Goal: Transaction & Acquisition: Purchase product/service

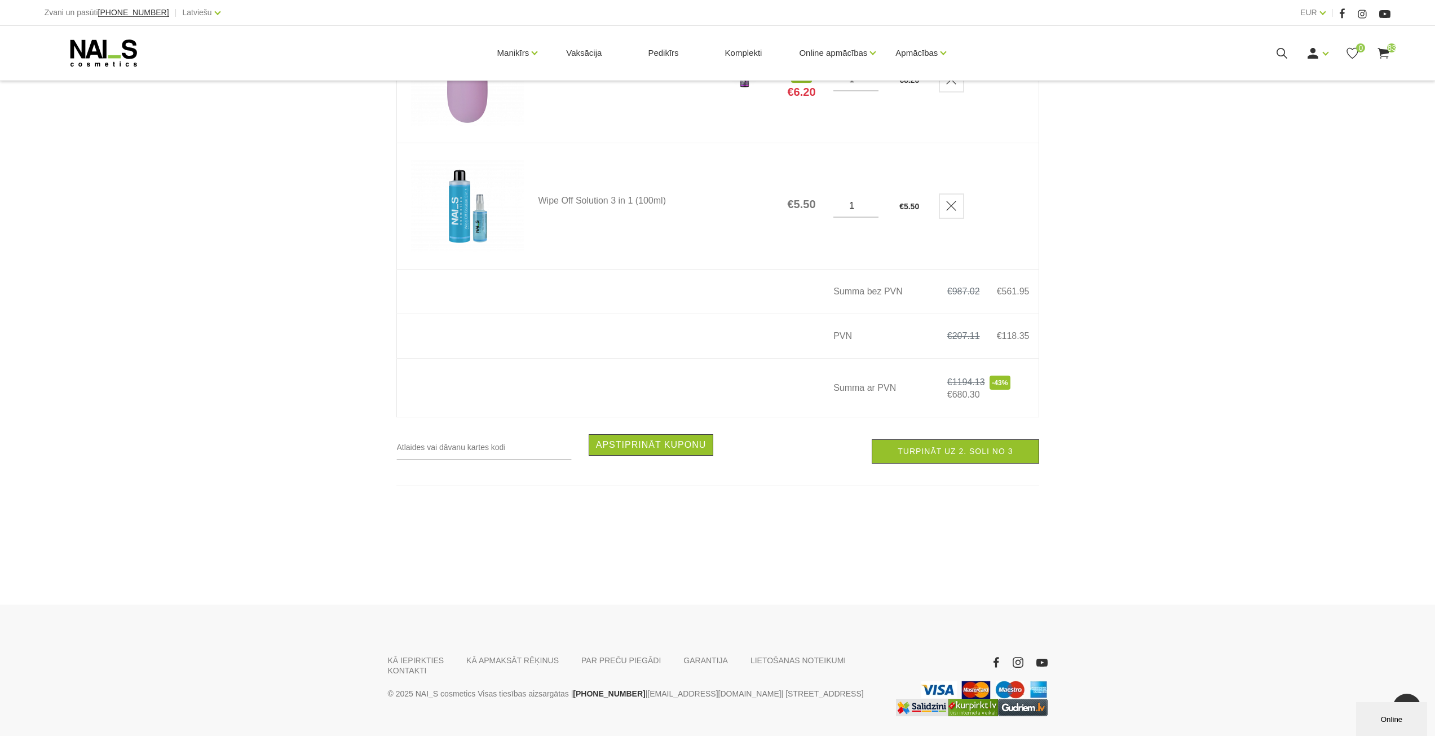
scroll to position [10319, 0]
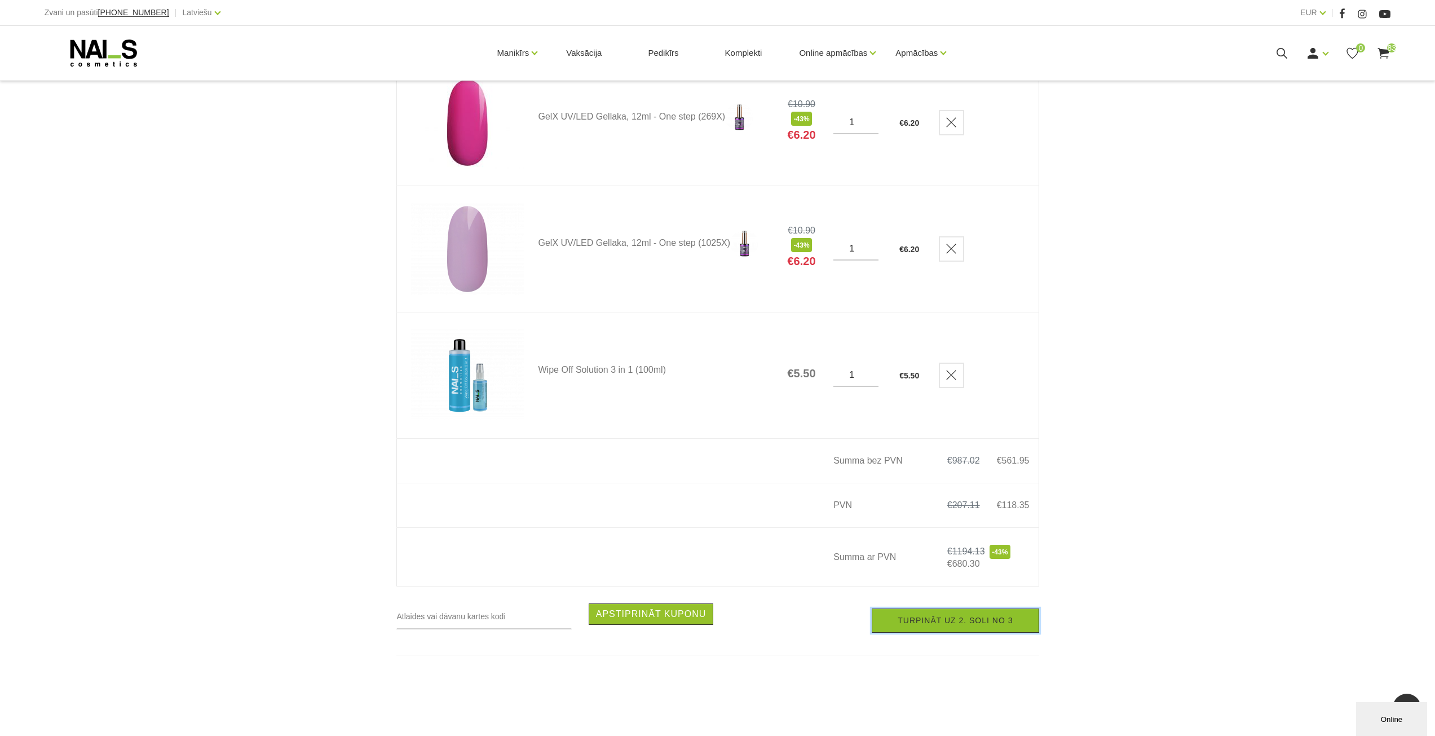
click at [951, 628] on link "Turpināt uz 2. soli no 3" at bounding box center [955, 620] width 167 height 24
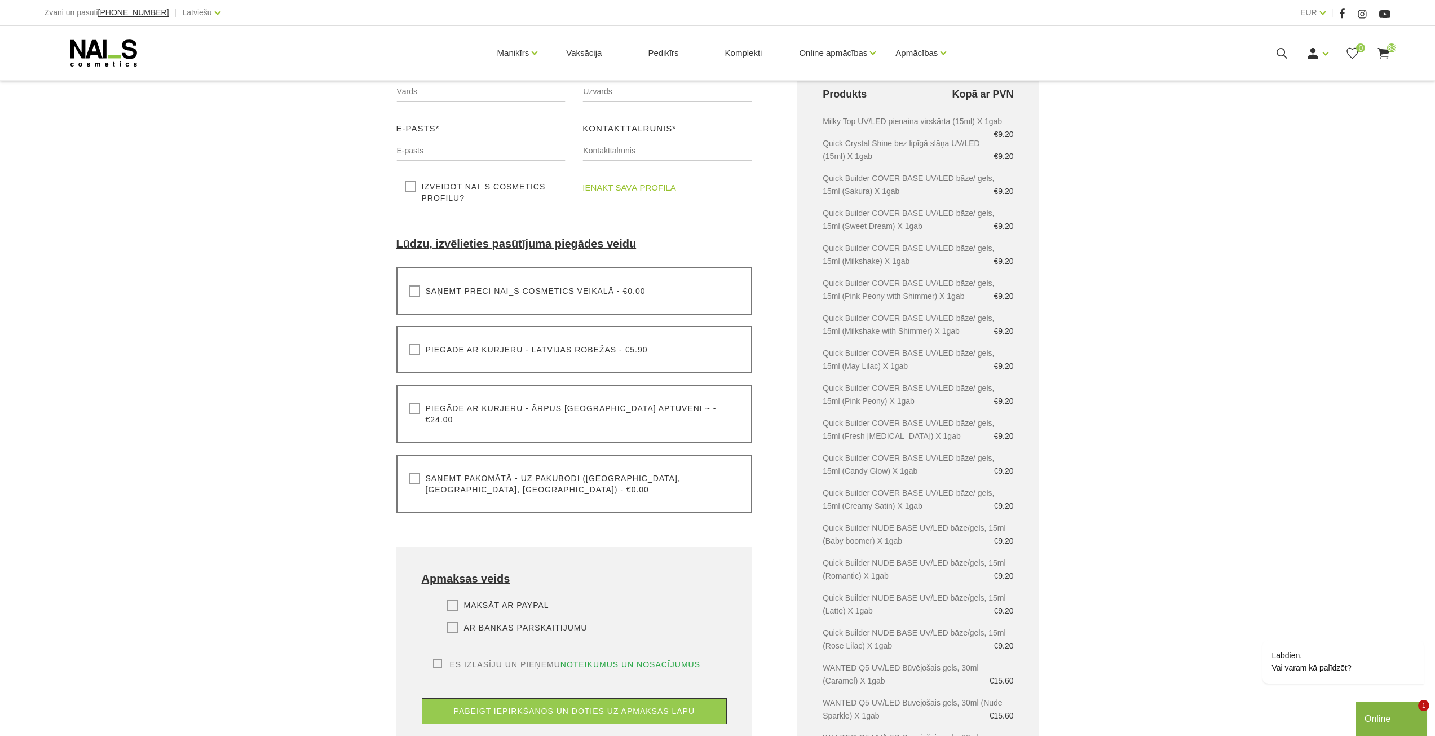
scroll to position [226, 0]
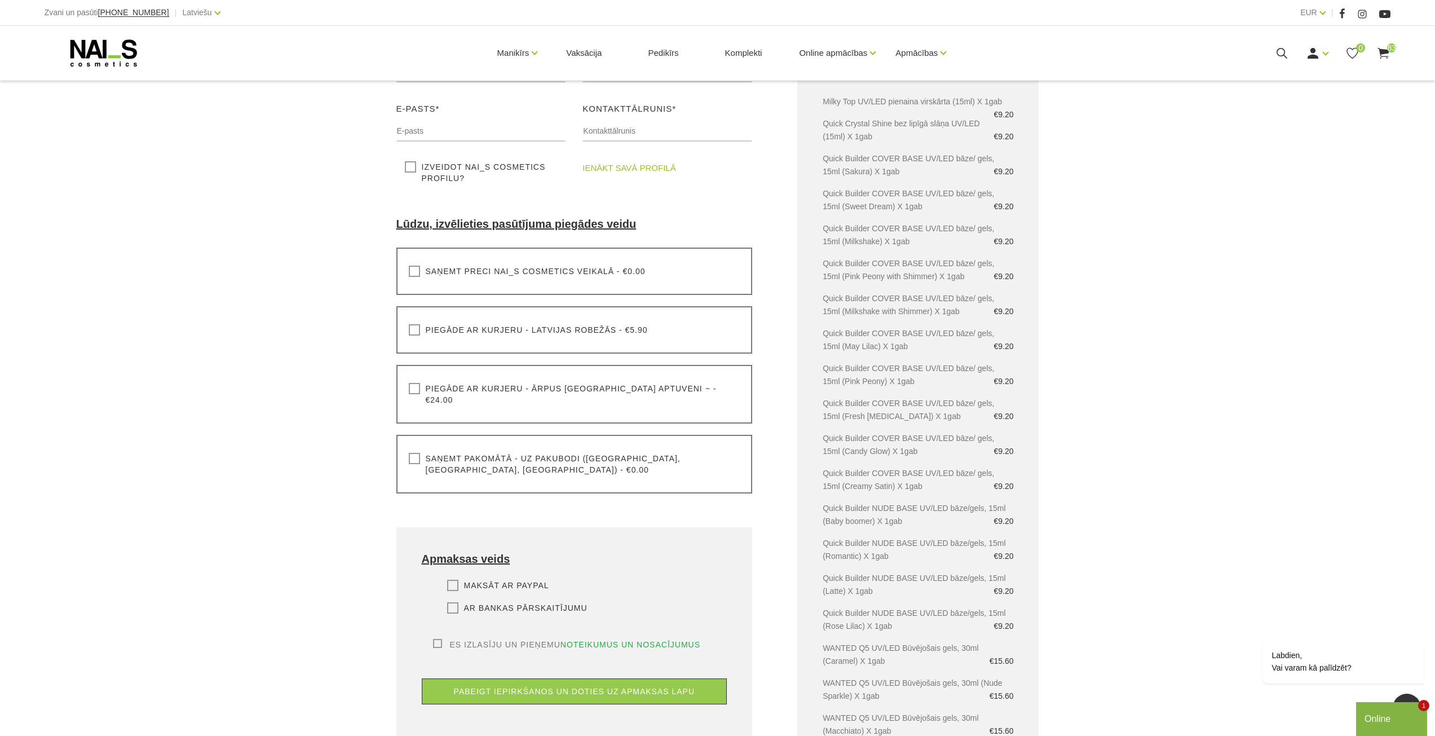
click at [415, 453] on label "Saņemt pakomātā - uz pakubodi (Latvija, Lietuva, Igaunija) - €0.00" at bounding box center [575, 464] width 332 height 23
click at [0, 0] on input "Saņemt pakomātā - uz pakubodi (Latvija, Lietuva, Igaunija) - €0.00" at bounding box center [0, 0] width 0 height 0
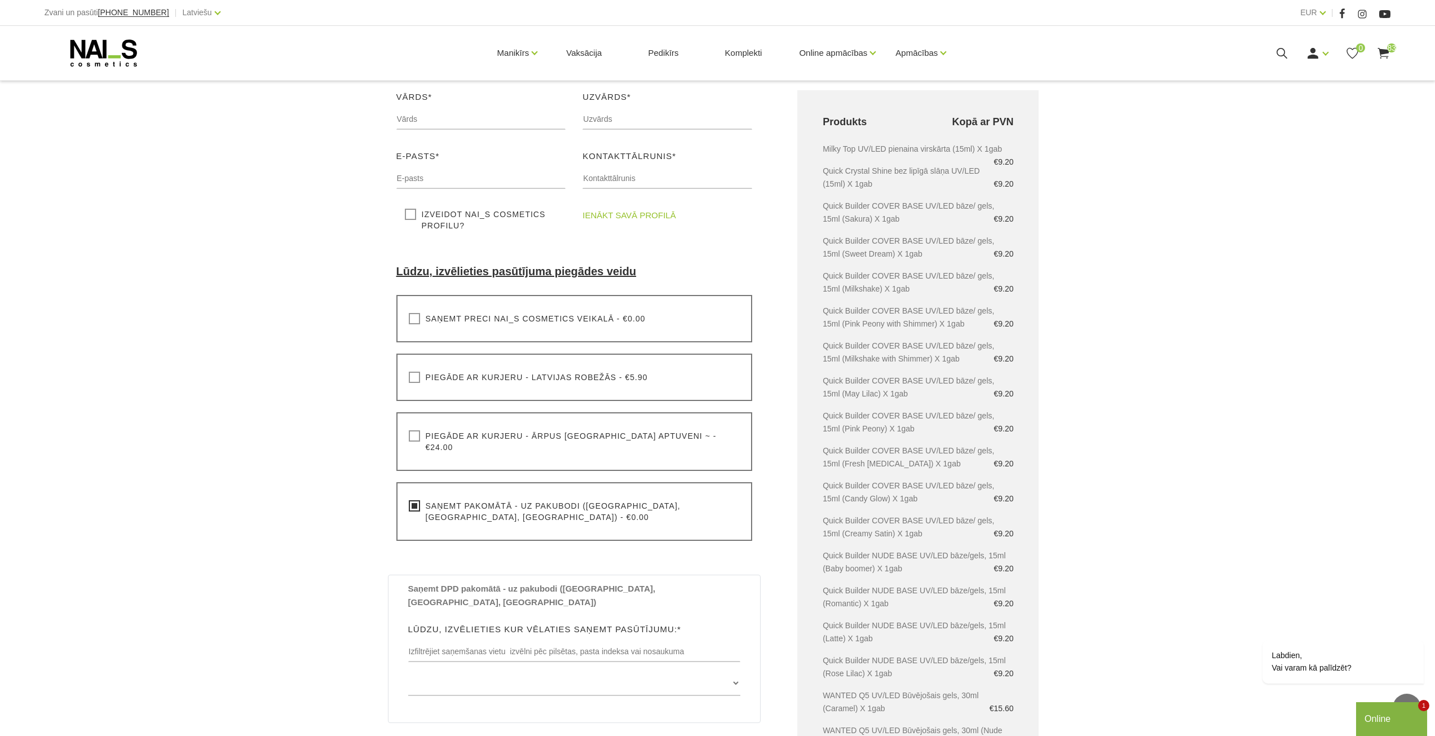
scroll to position [113, 0]
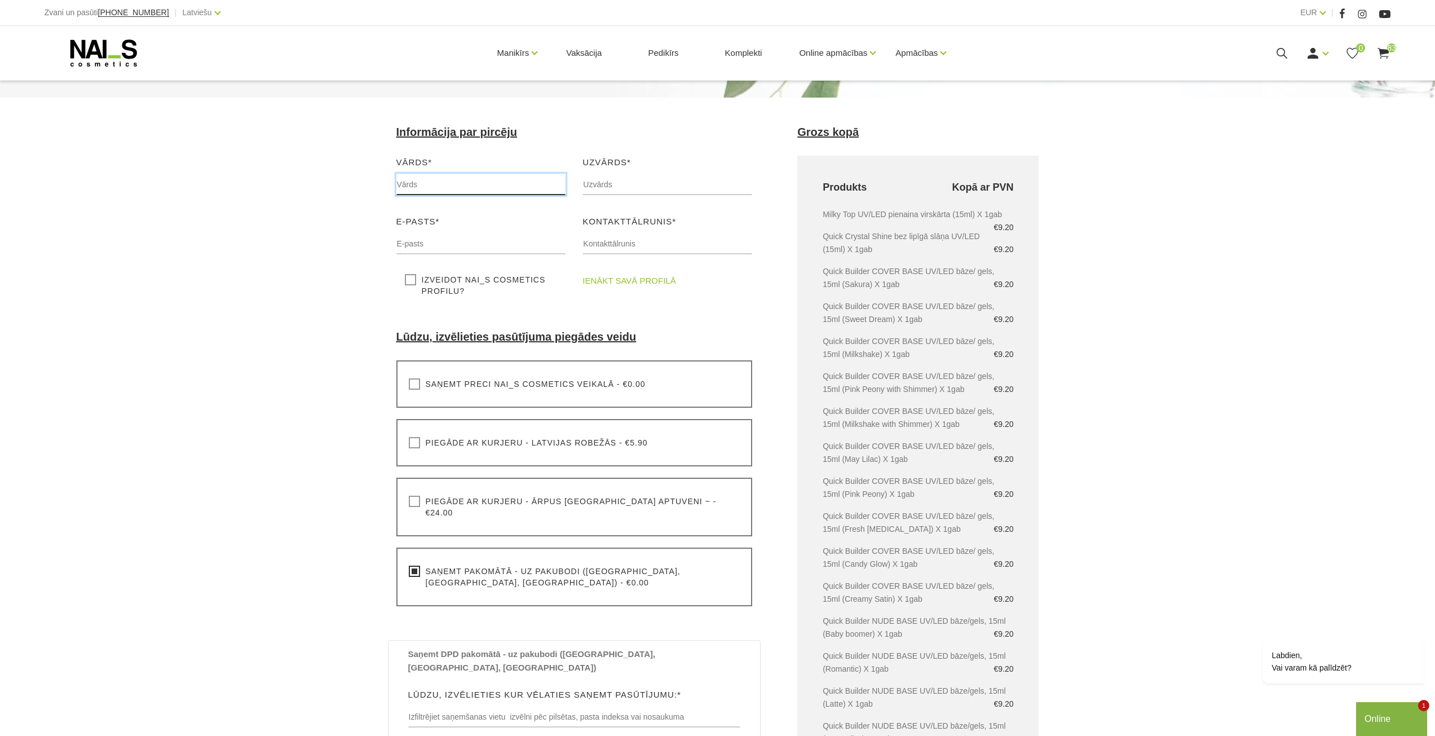
click at [466, 187] on input "text" at bounding box center [481, 184] width 170 height 21
type input "Natālija"
click at [610, 184] on input "text" at bounding box center [667, 184] width 170 height 21
type input "Carjova"
click at [484, 236] on input "text" at bounding box center [481, 243] width 170 height 21
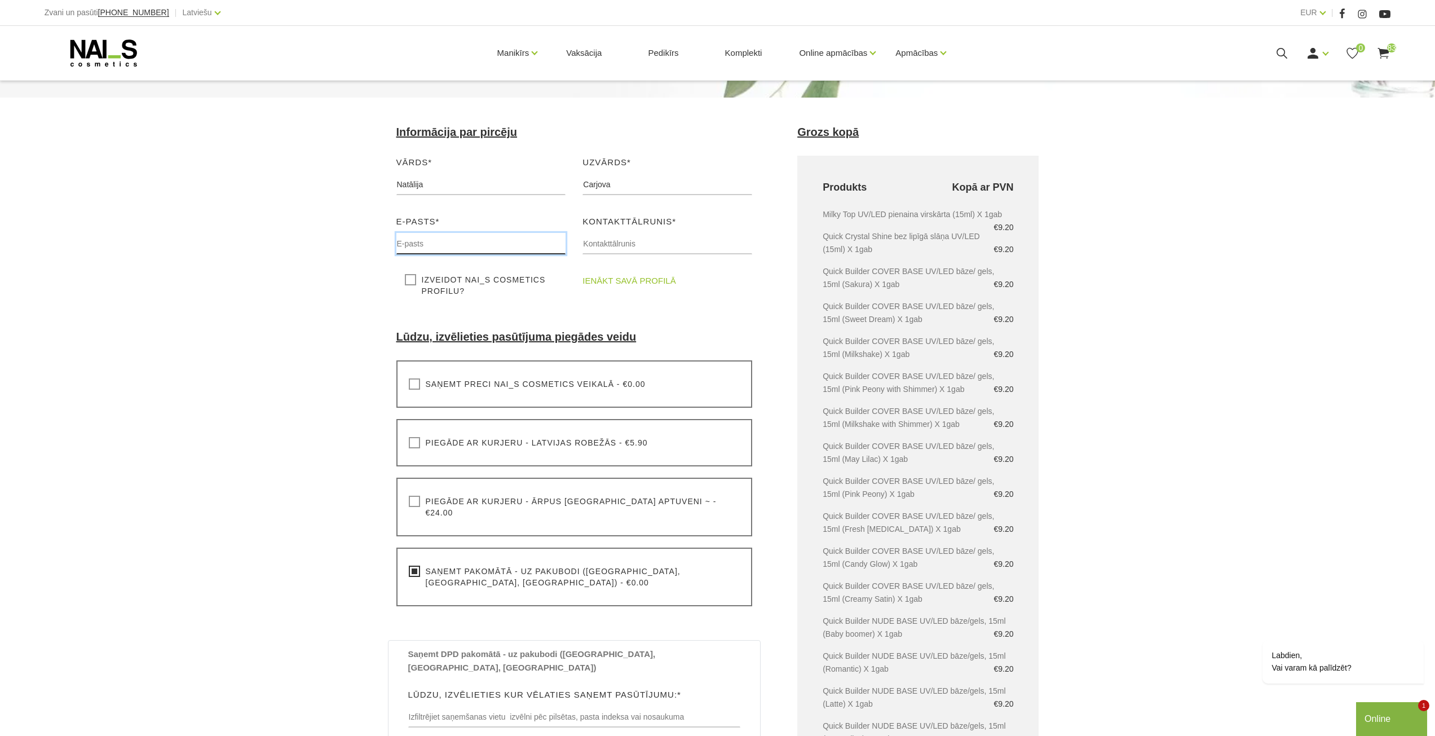
type input "natalija_carjova@inbox.lv"
click at [631, 245] on input "text" at bounding box center [667, 243] width 170 height 21
type input "+37126762011"
click at [654, 282] on link "ienākt savā profilā" at bounding box center [628, 281] width 93 height 14
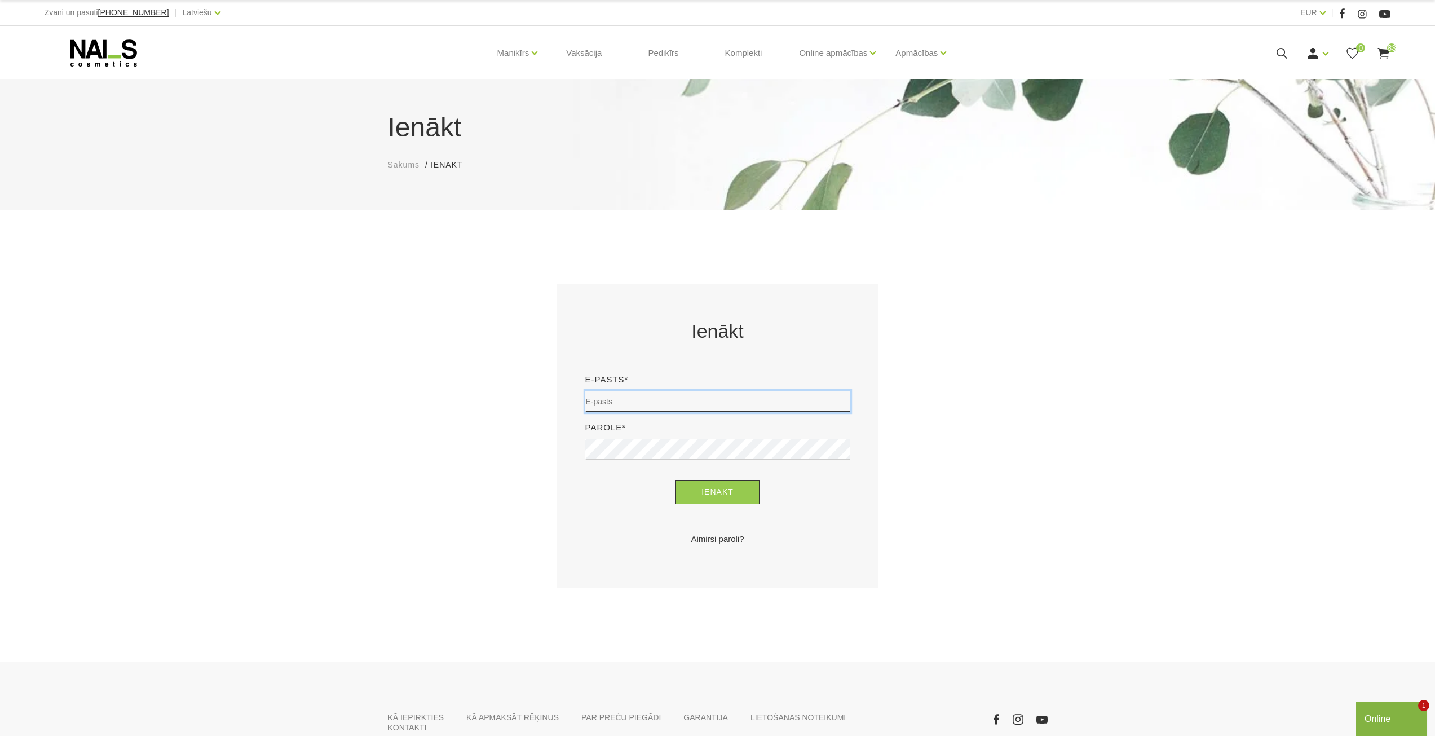
type input "natalija_carjova@inbox.lv"
click at [732, 504] on div "Ienākt E-pasts* natalija_carjova@inbox.lv Parole* Ienākt Aimirsi paroli?" at bounding box center [718, 431] width 282 height 228
click at [736, 494] on button "Ienākt" at bounding box center [717, 492] width 84 height 24
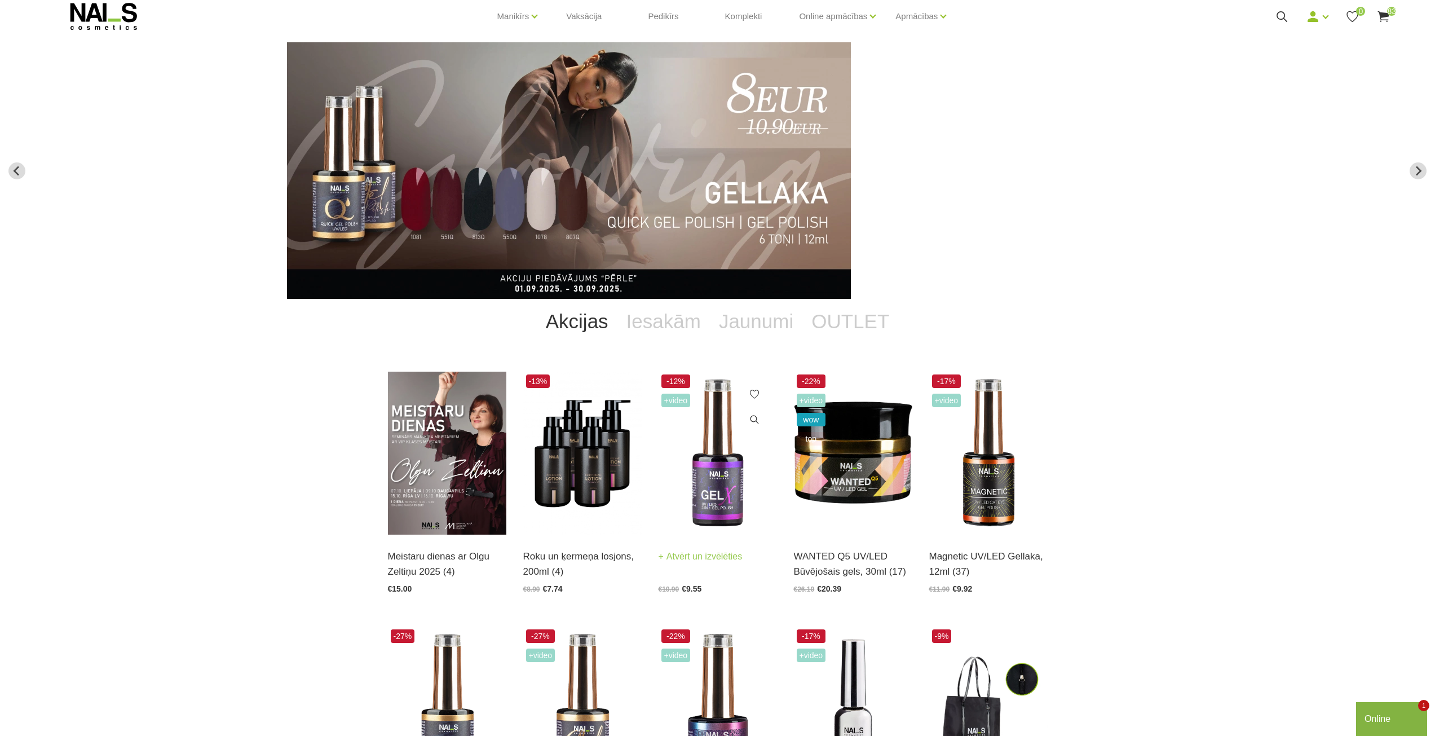
scroll to position [56, 0]
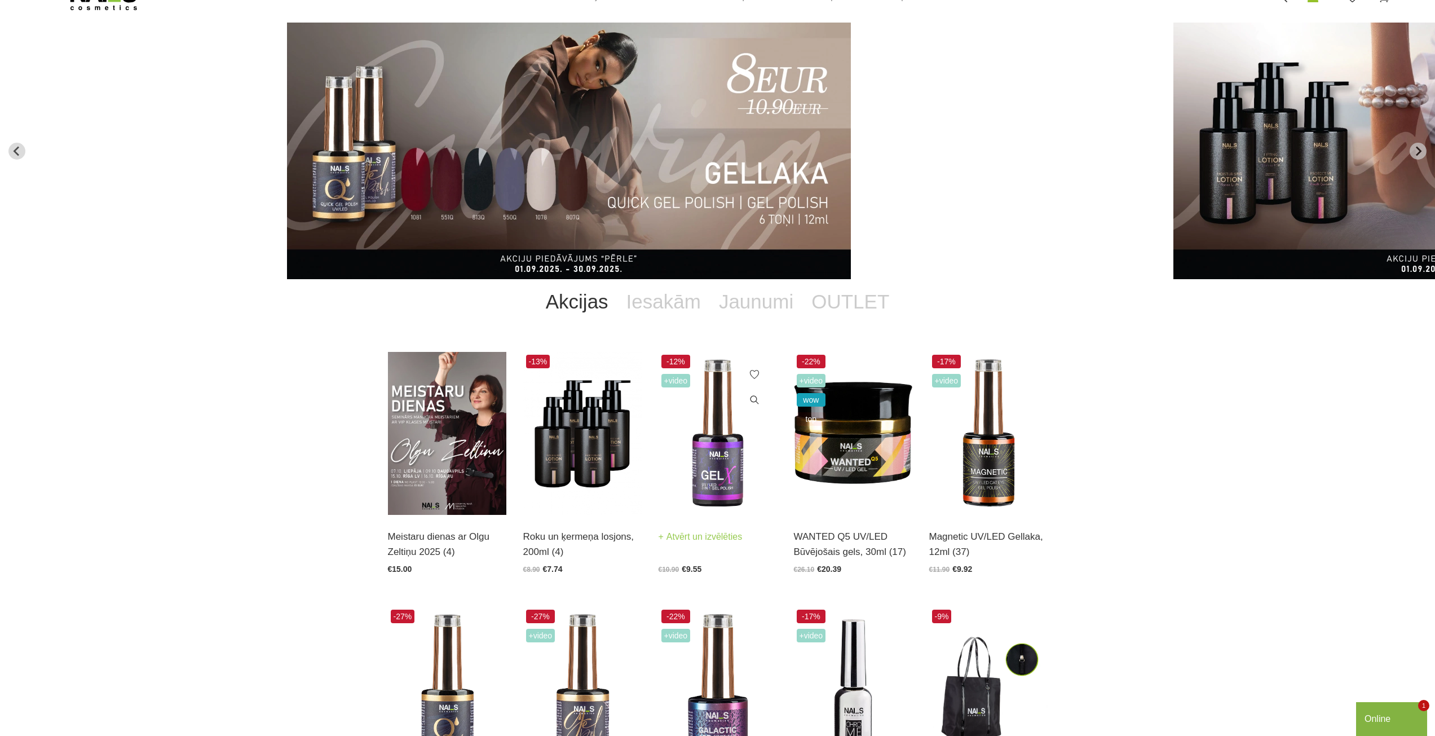
click at [717, 479] on img at bounding box center [718, 433] width 118 height 163
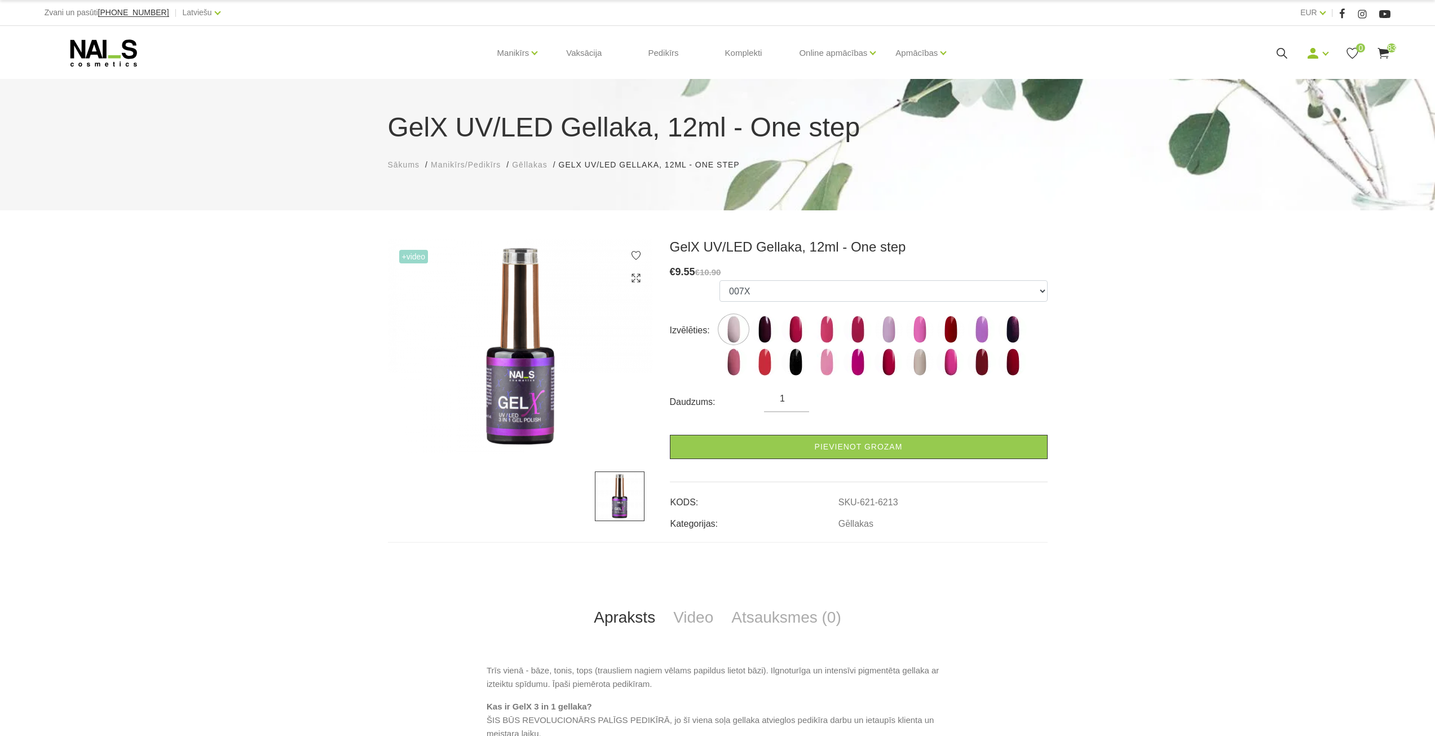
click at [1386, 52] on use at bounding box center [1383, 53] width 11 height 11
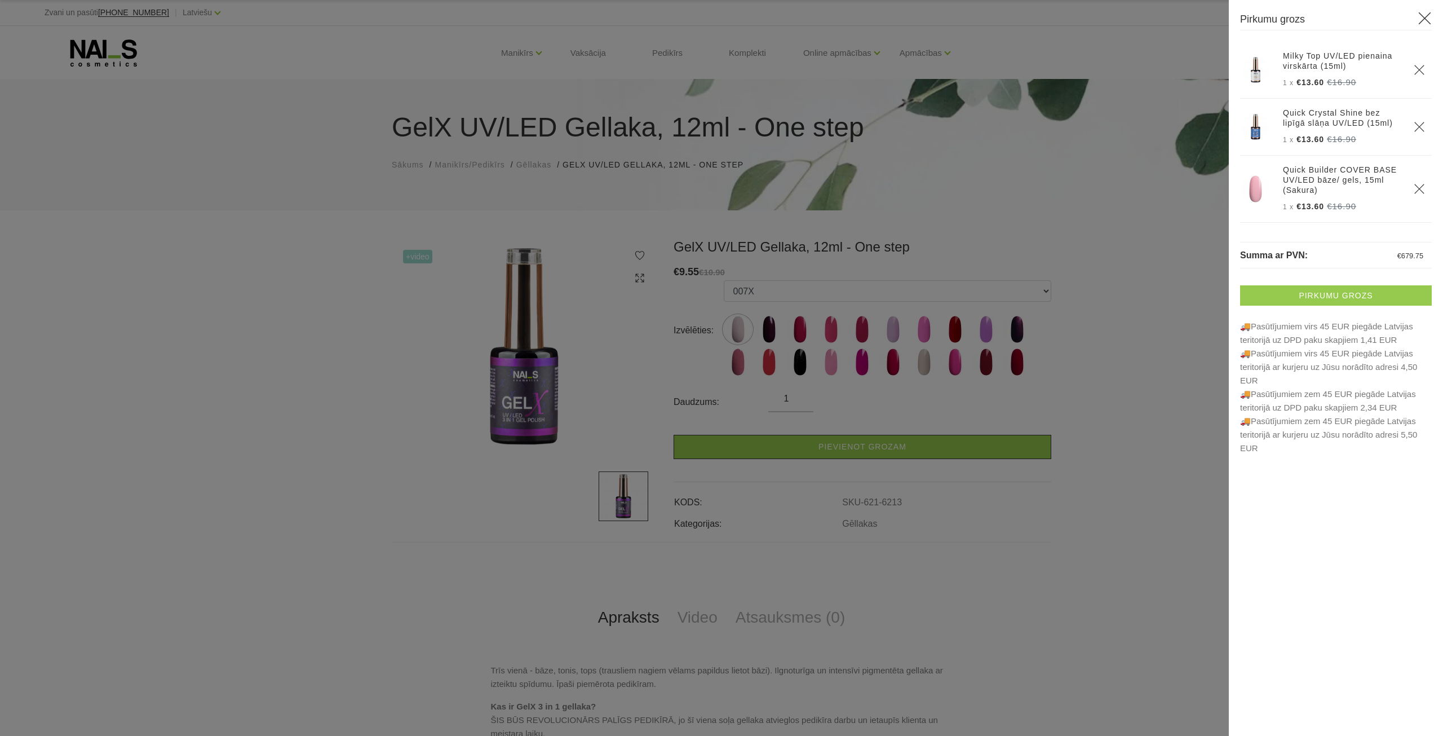
click at [1361, 298] on link "Pirkumu grozs" at bounding box center [1336, 295] width 192 height 20
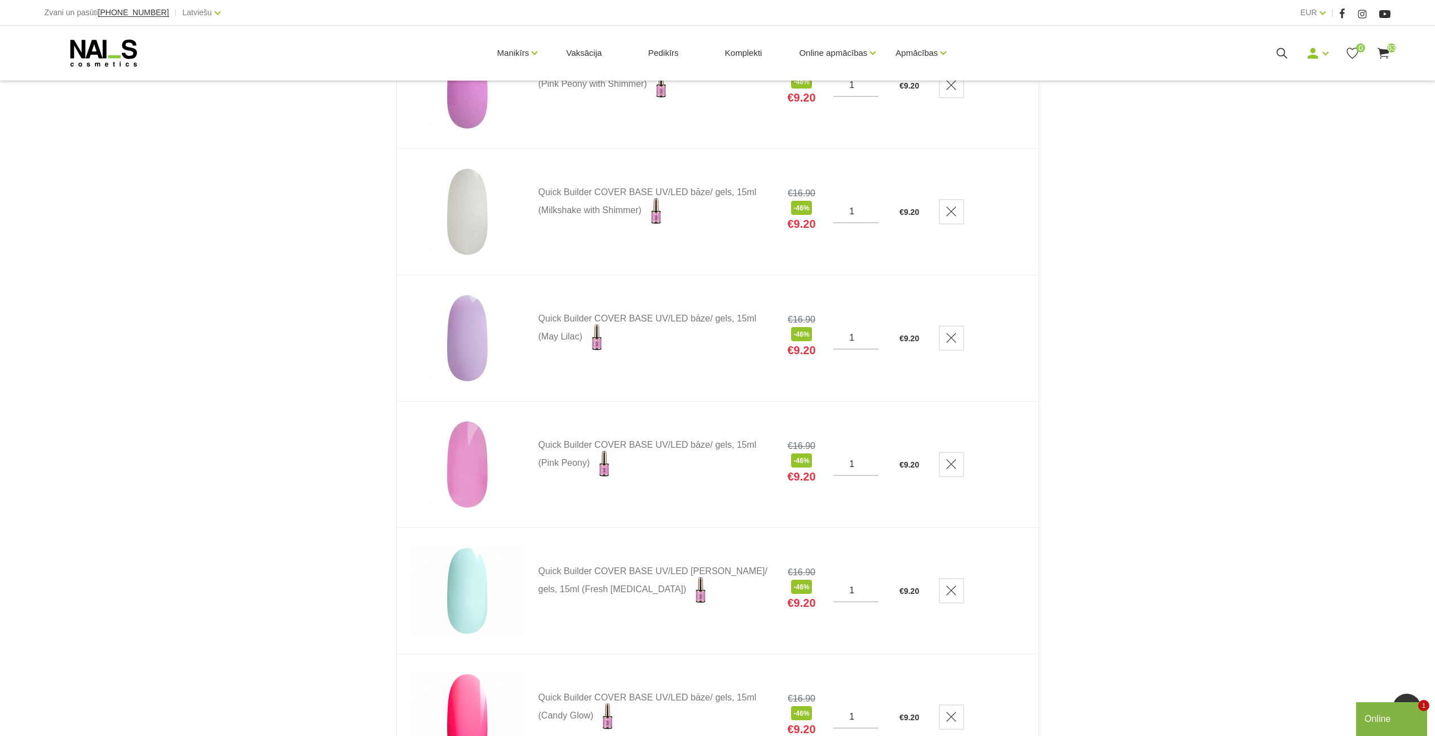
scroll to position [789, 0]
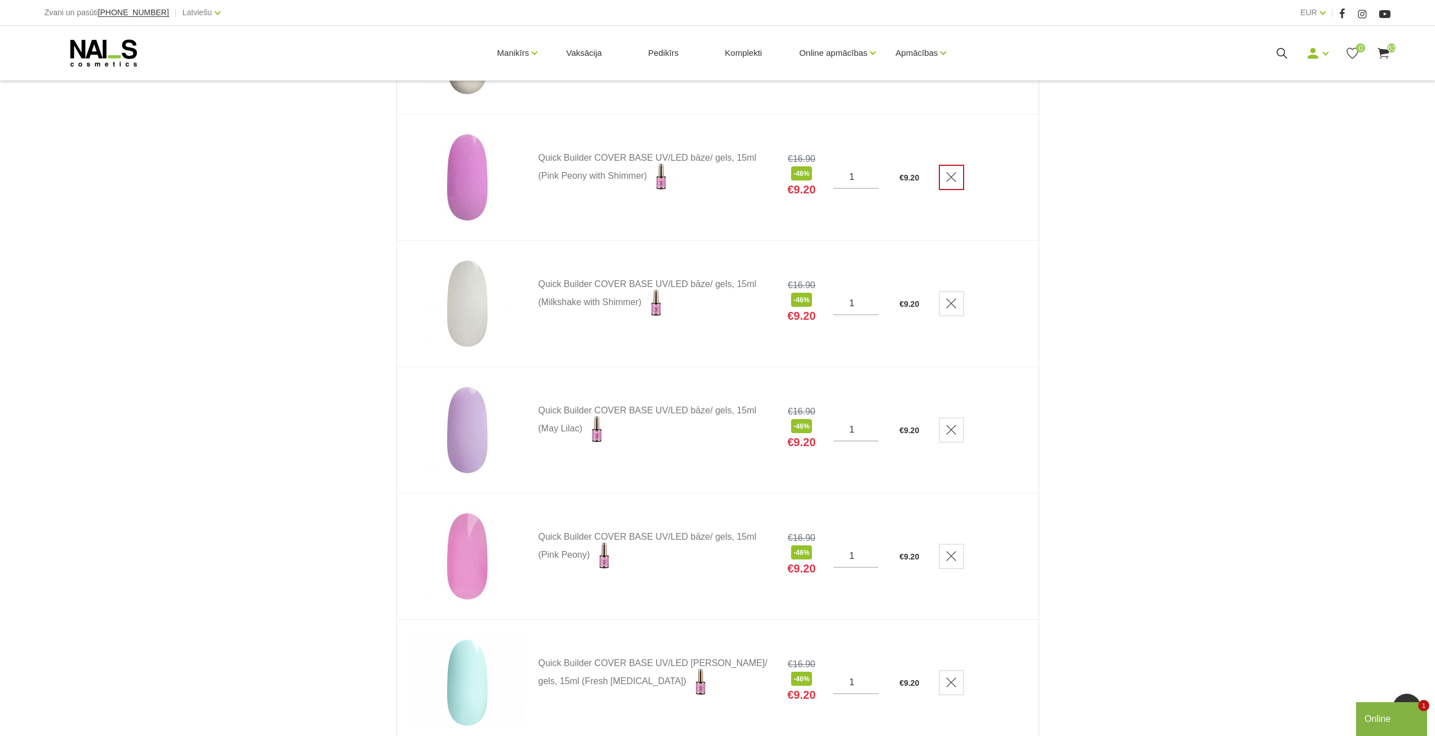
click at [953, 179] on icon "Delete" at bounding box center [951, 176] width 11 height 11
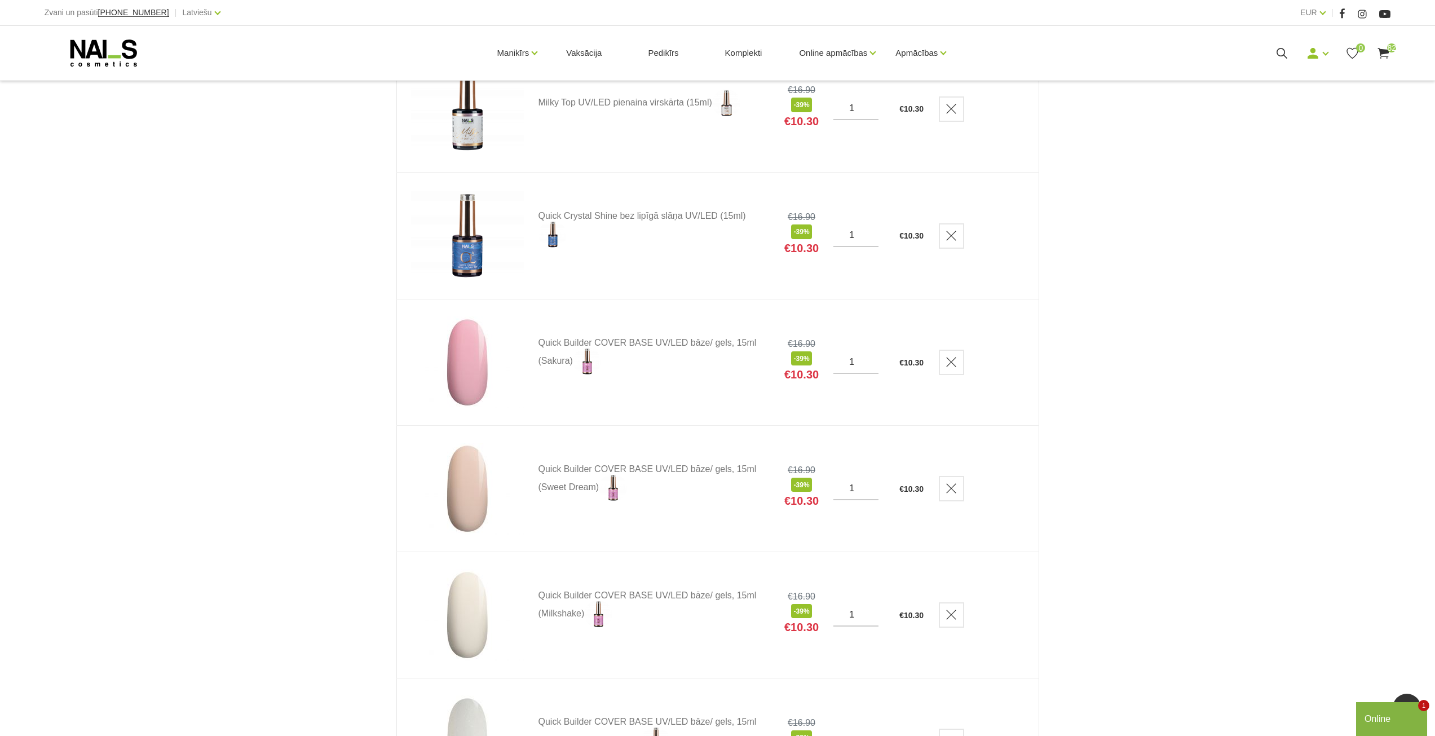
scroll to position [0, 0]
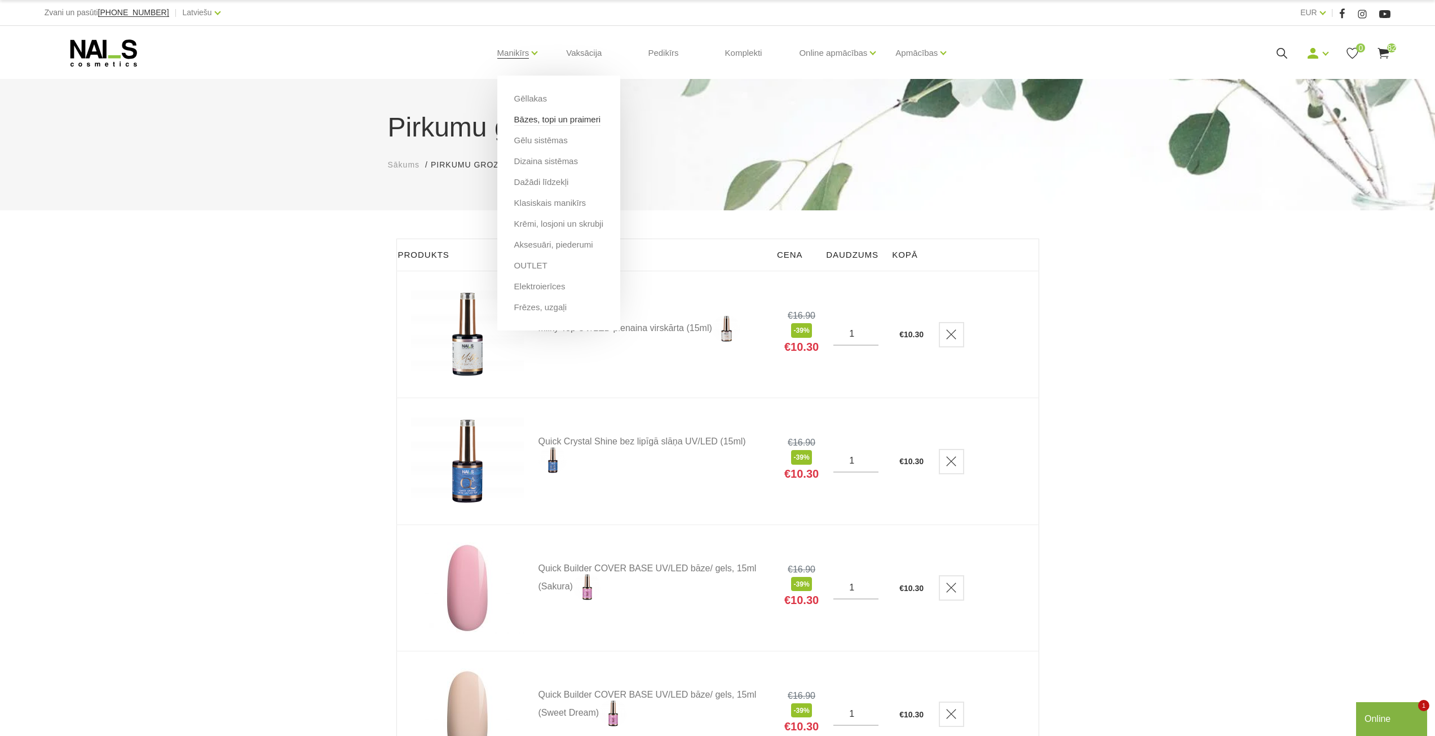
click at [532, 117] on link "Bāzes, topi un praimeri" at bounding box center [557, 119] width 86 height 12
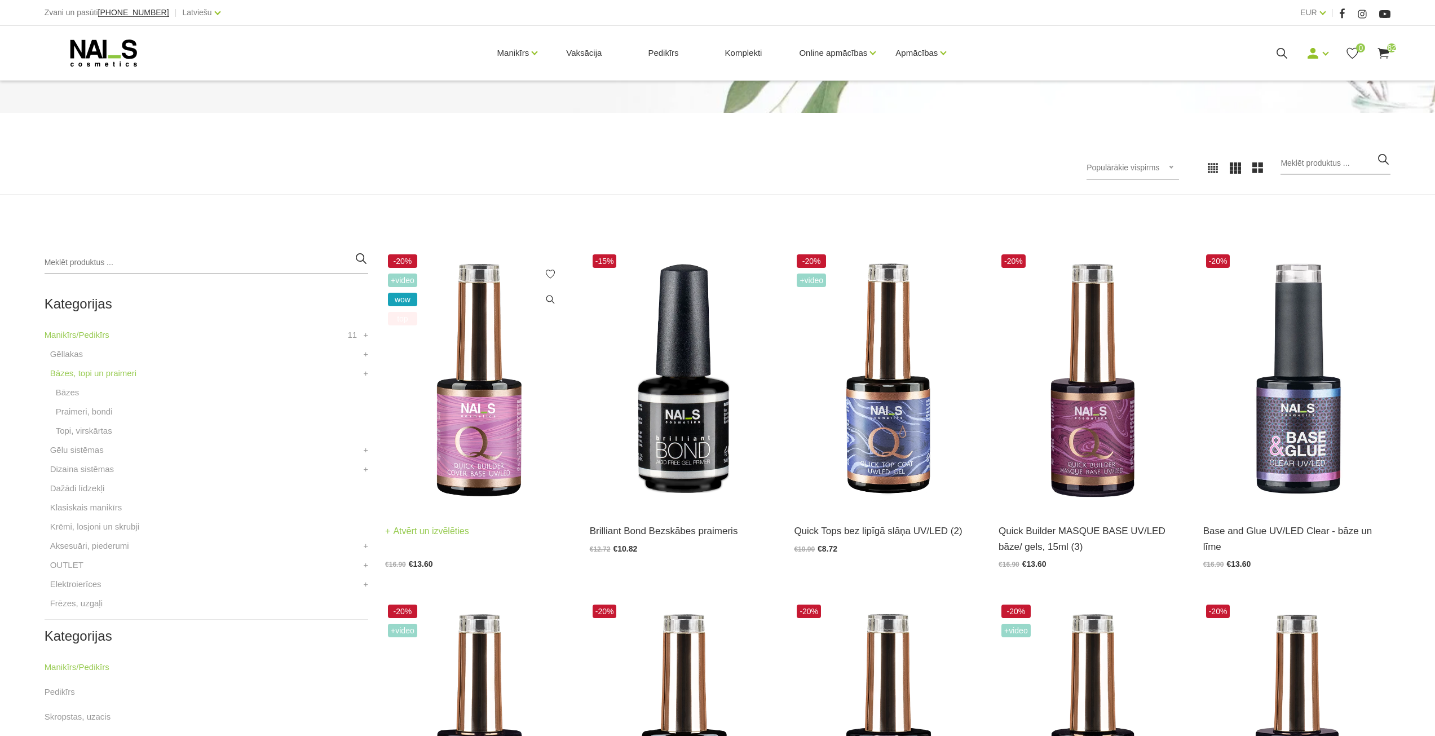
scroll to position [113, 0]
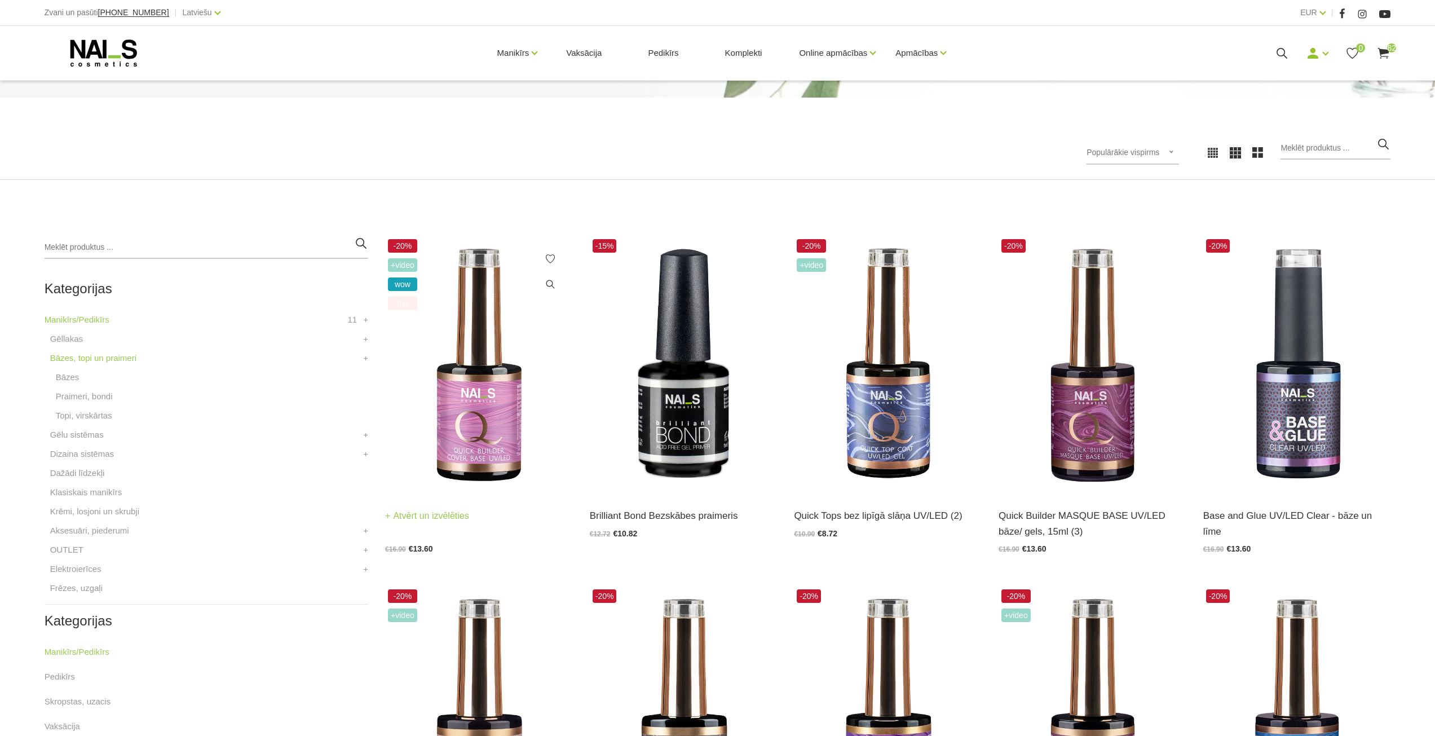
click at [458, 385] on img at bounding box center [479, 365] width 188 height 258
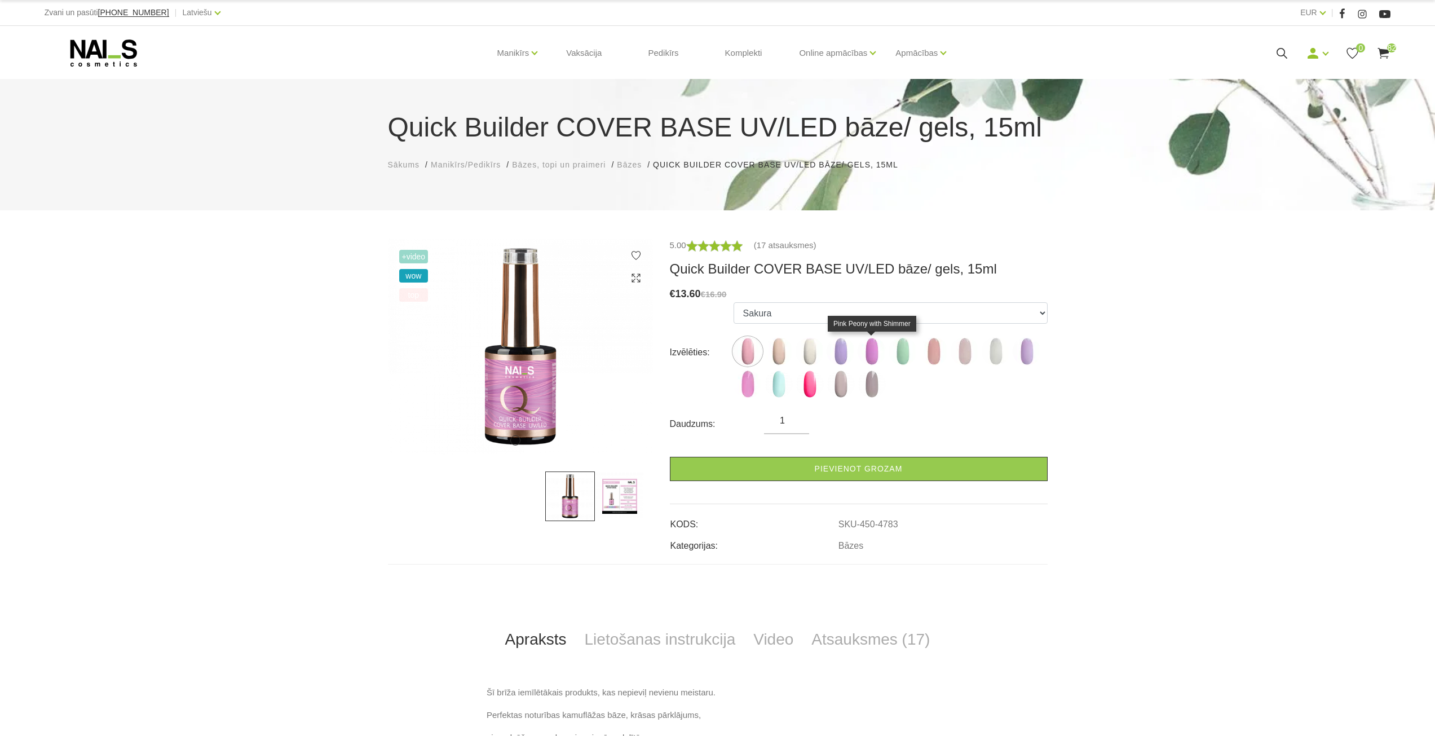
click at [873, 355] on img at bounding box center [872, 351] width 28 height 28
select select "5117"
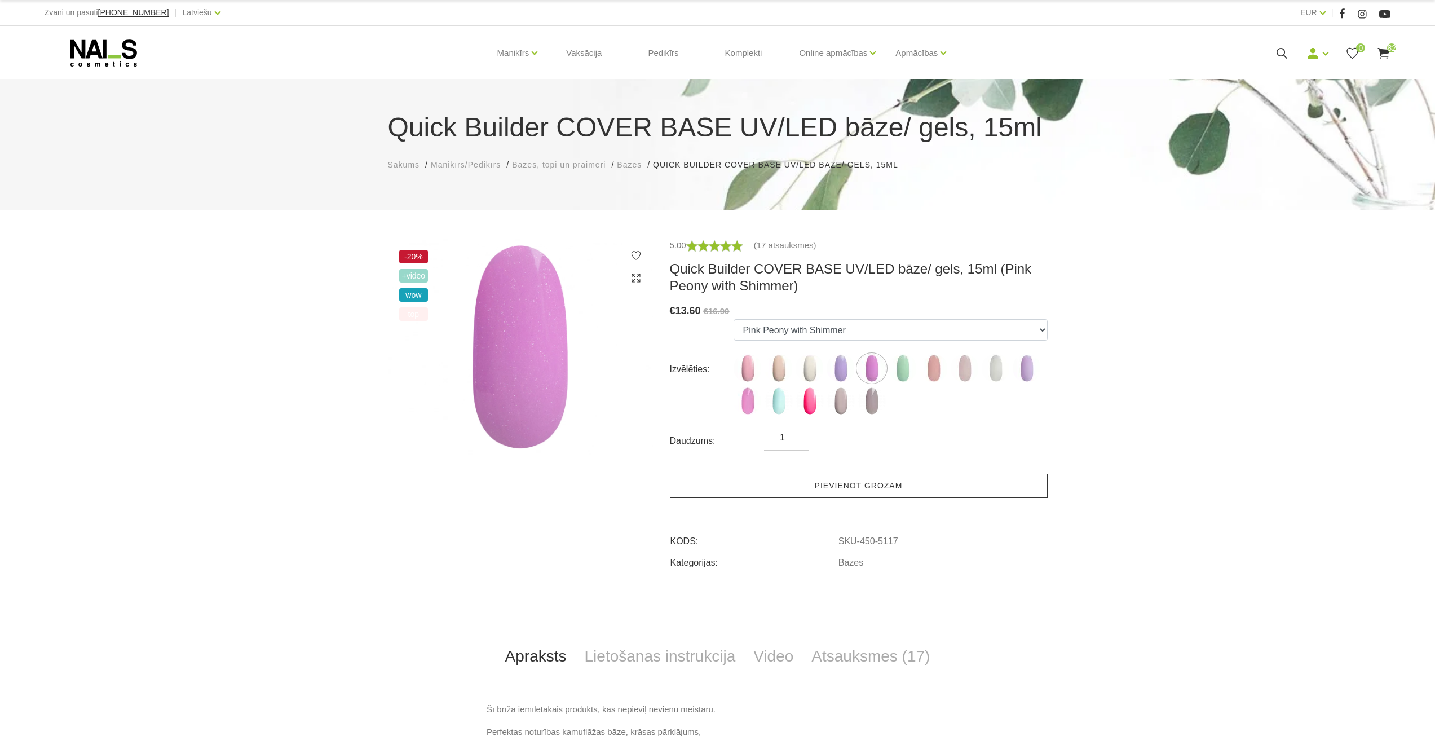
click at [879, 492] on link "Pievienot grozam" at bounding box center [859, 486] width 378 height 24
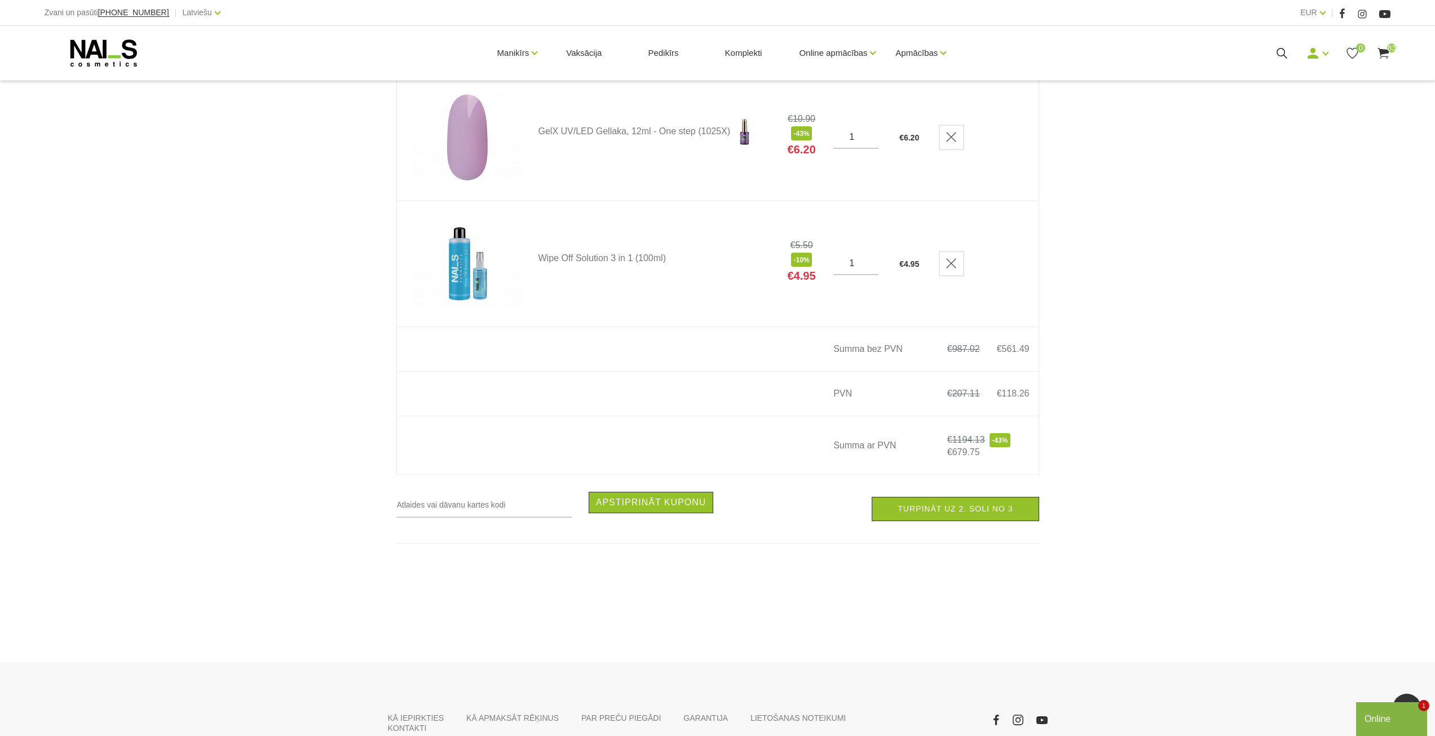
scroll to position [10529, 0]
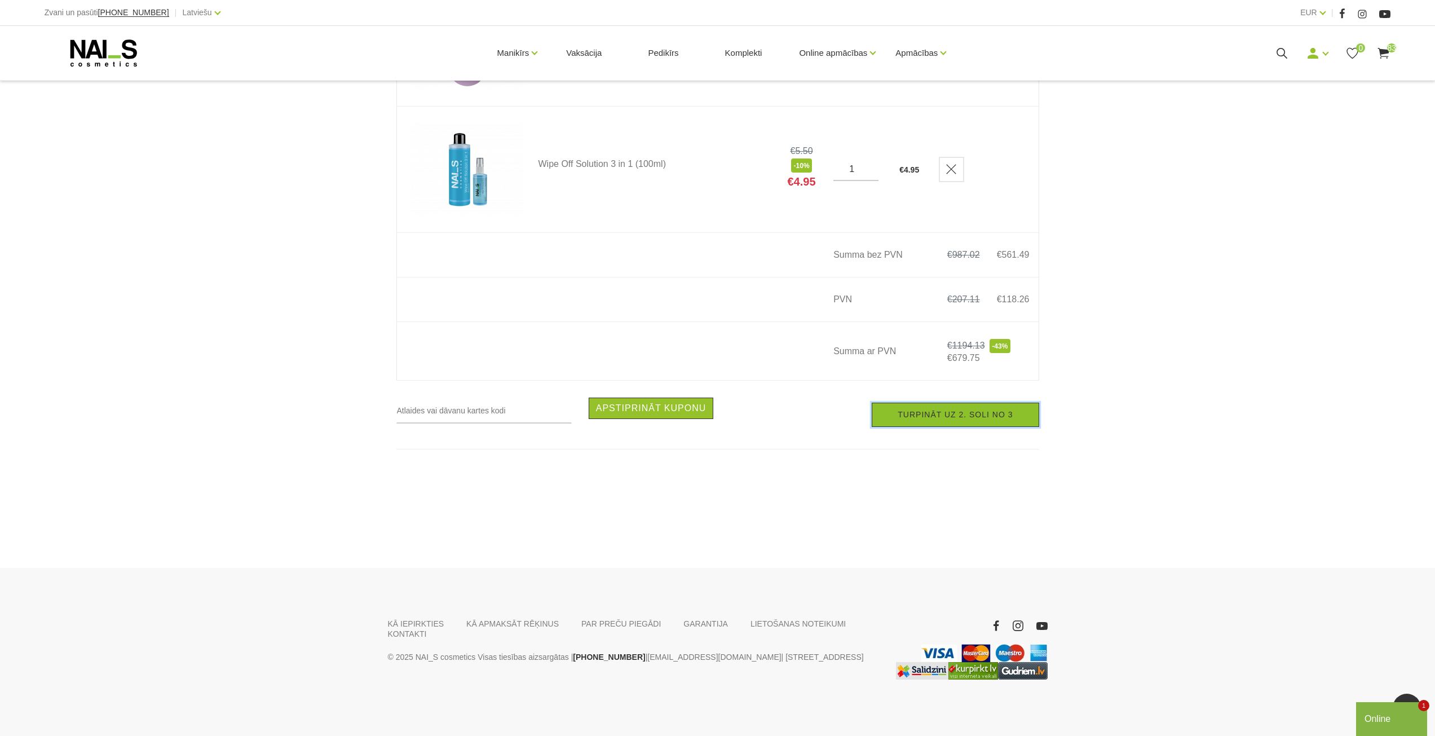
click at [953, 416] on link "Turpināt uz 2. soli no 3" at bounding box center [955, 415] width 167 height 24
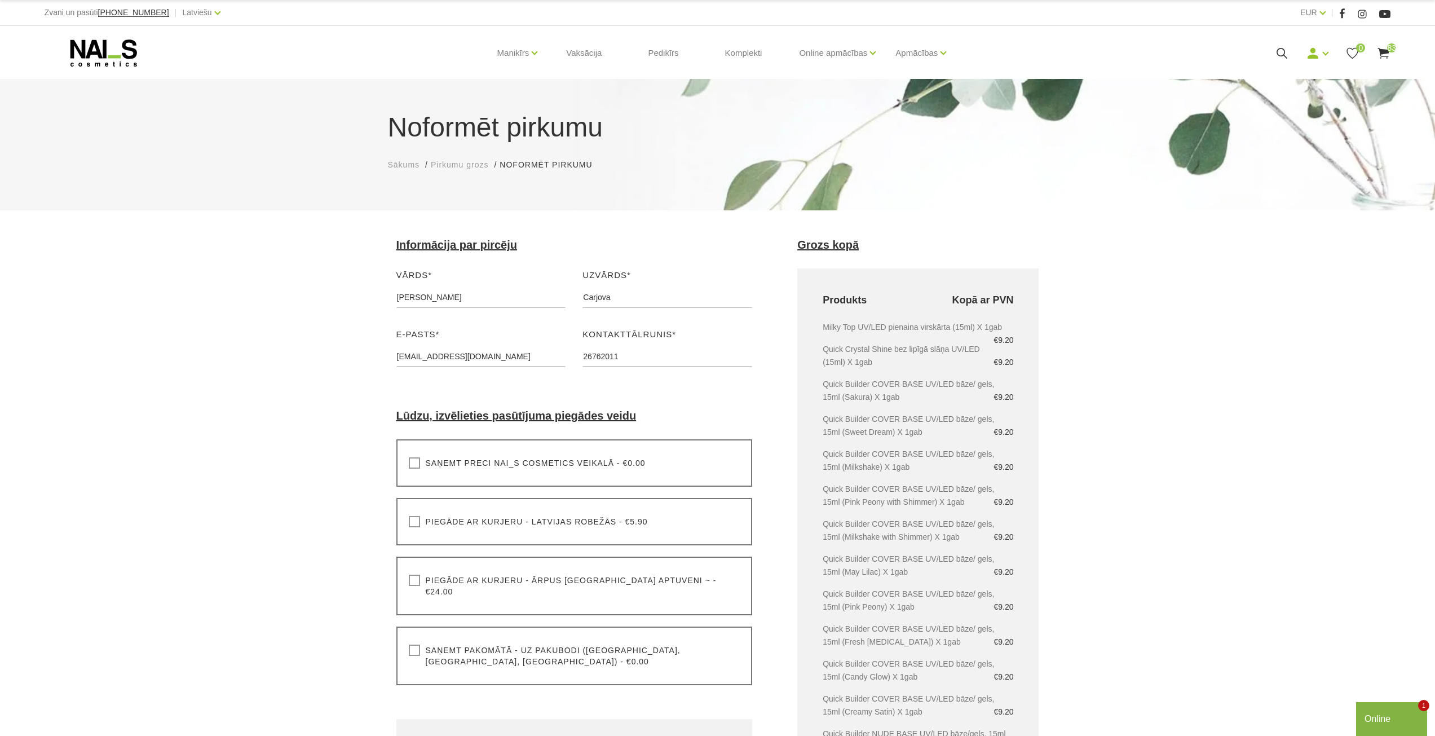
click at [414, 644] on label "Saņemt pakomātā - uz pakubodi (Latvija, Lietuva, Igaunija) - €0.00" at bounding box center [575, 655] width 332 height 23
click at [0, 0] on input "Saņemt pakomātā - uz pakubodi (Latvija, Lietuva, Igaunija) - €0.00" at bounding box center [0, 0] width 0 height 0
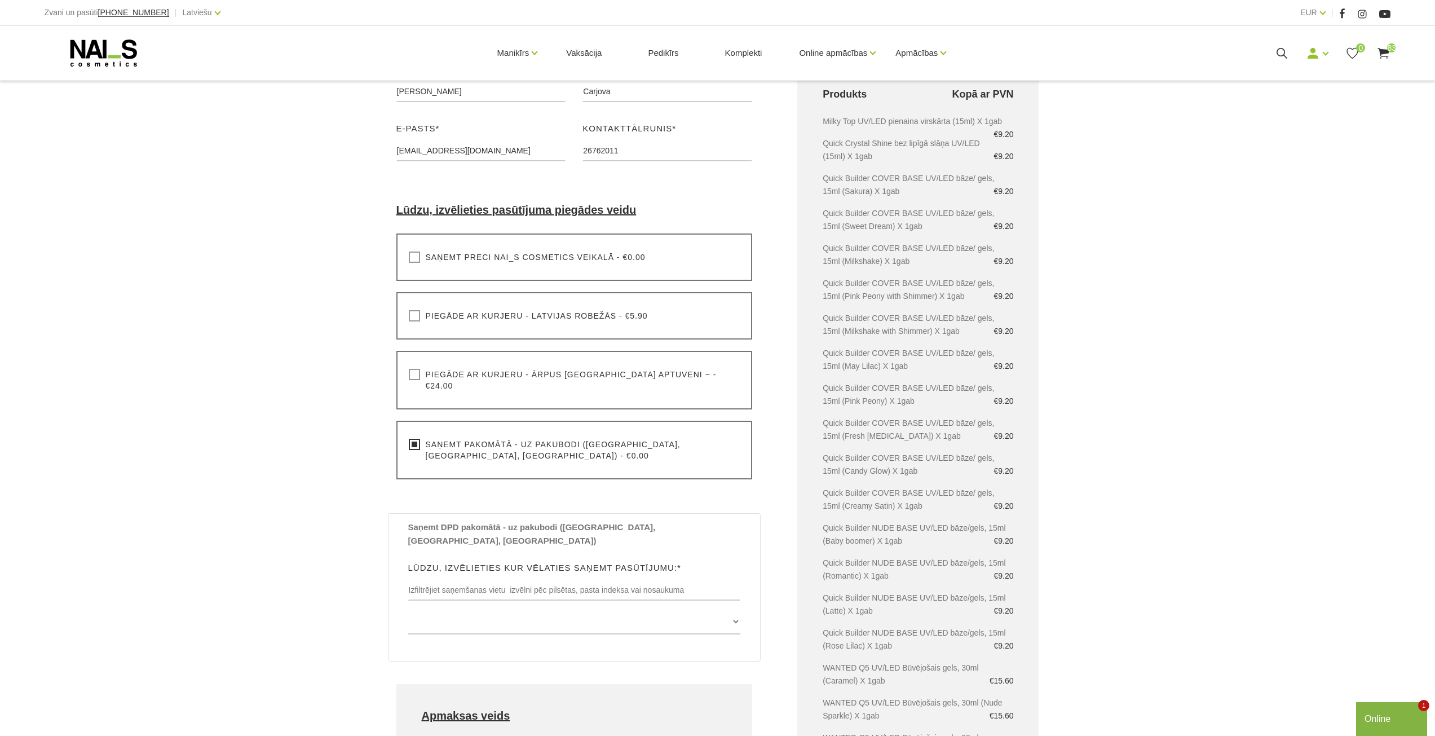
scroll to position [226, 0]
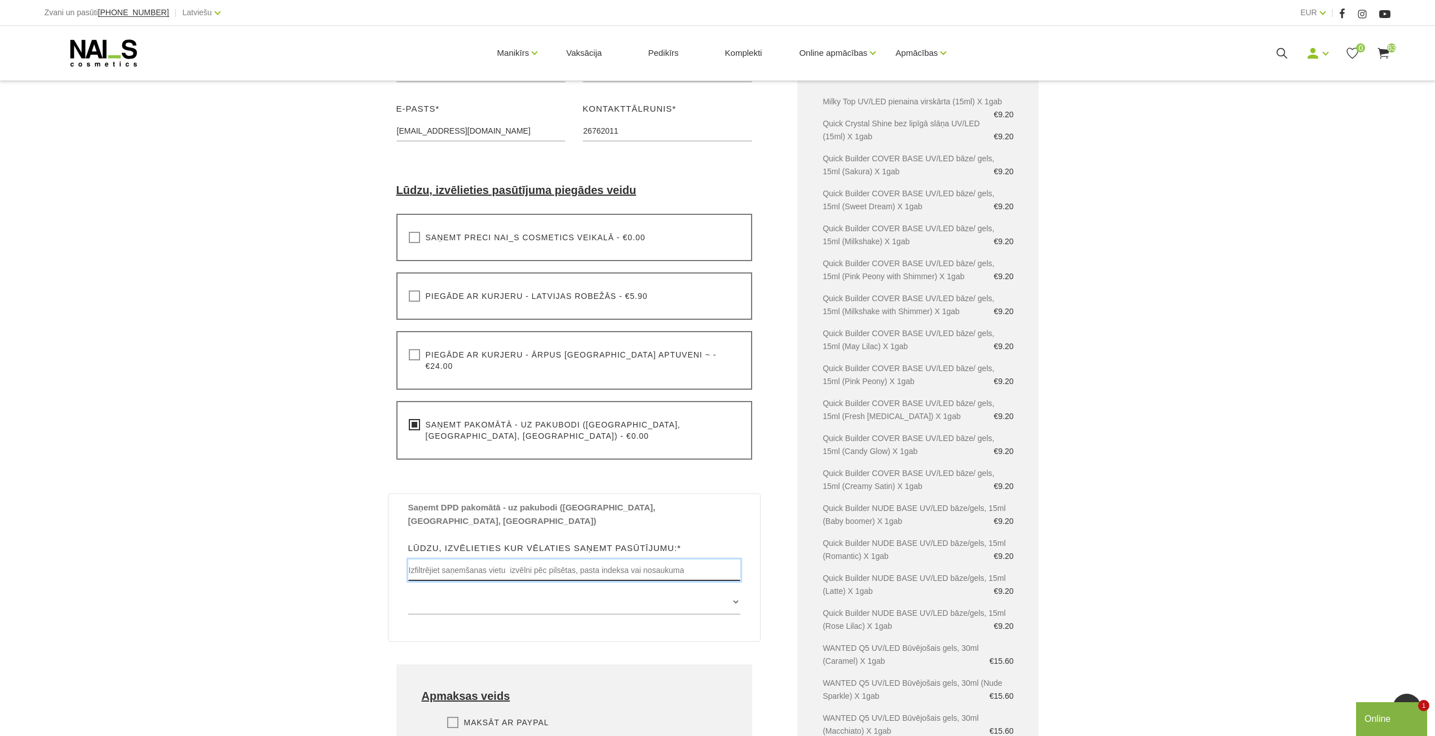
click at [589, 559] on input "text" at bounding box center [574, 569] width 333 height 21
type input "Olaine"
click at [736, 589] on select "Zemgales iela 53 , OLAINE, LV2114, (Paku Skapis Maxima Zemgales) Veselības iela…" at bounding box center [574, 601] width 333 height 25
click at [408, 589] on select "Zemgales iela 53 , OLAINE, LV2114, (Paku Skapis Maxima Zemgales) Veselības iela…" at bounding box center [574, 601] width 333 height 25
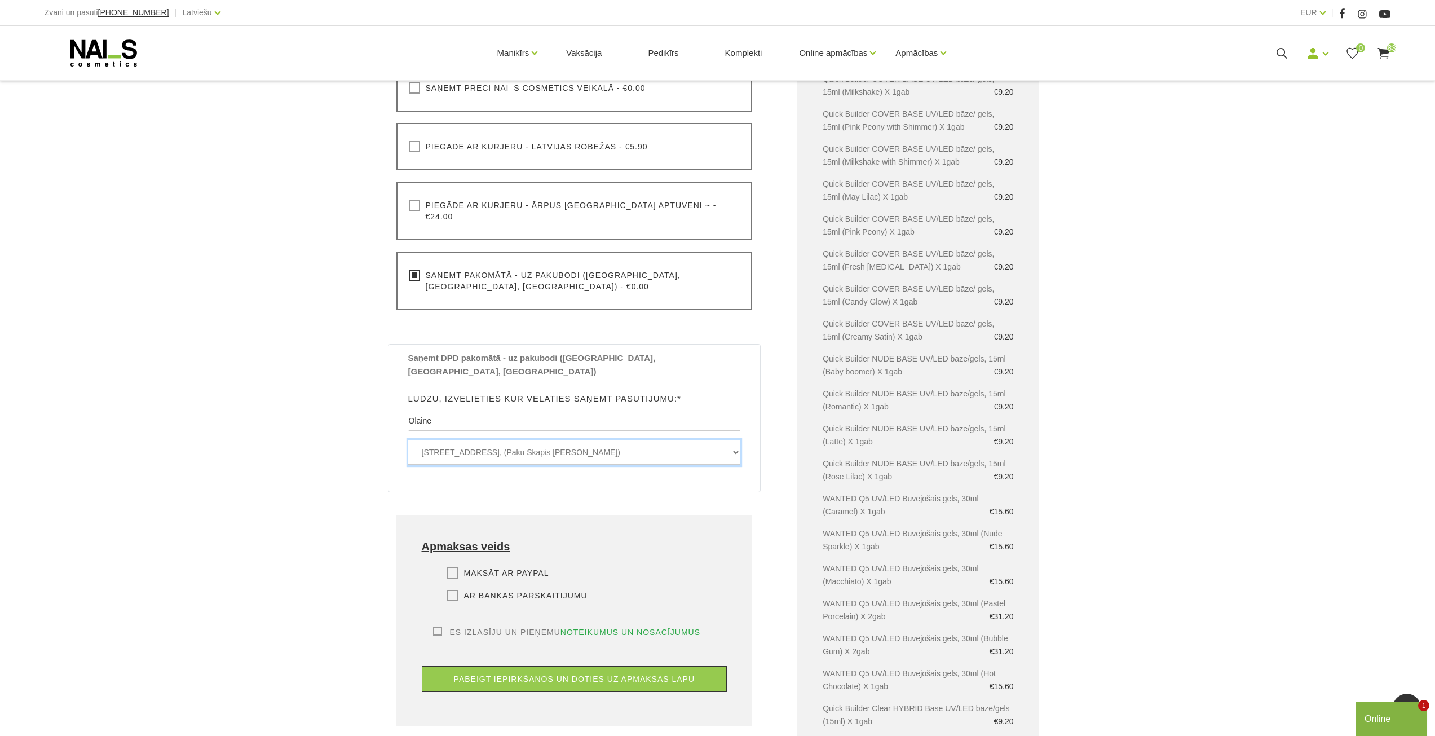
scroll to position [395, 0]
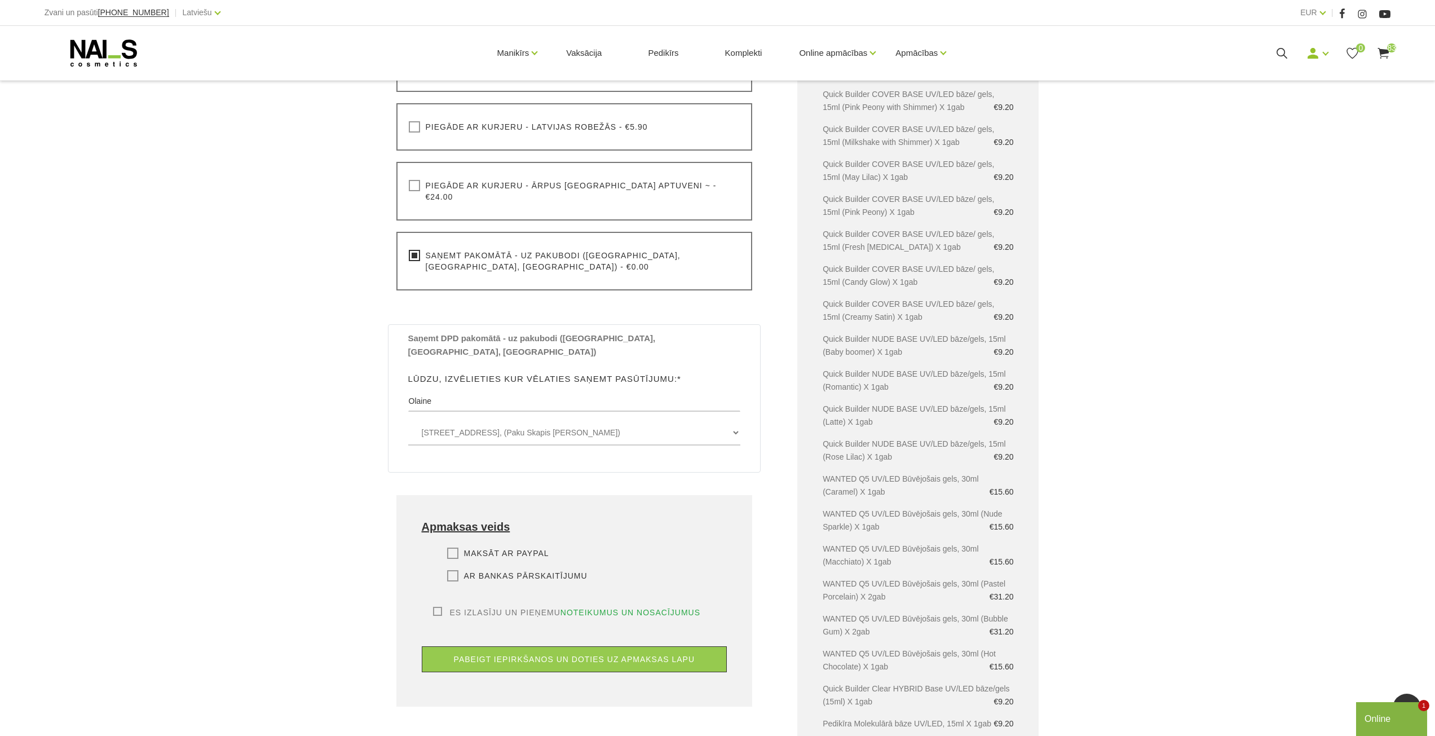
click at [451, 570] on label "Ar bankas pārskaitījumu" at bounding box center [517, 575] width 140 height 11
click at [0, 0] on input "Ar bankas pārskaitījumu" at bounding box center [0, 0] width 0 height 0
click at [604, 571] on div "Apmaksas veids Maksāt ar PayPal Lūdzu, izvēlieties apmaksas veidu Rēķina apmaks…" at bounding box center [574, 600] width 356 height 211
click at [610, 607] on link "noteikumus un nosacījumus" at bounding box center [630, 612] width 140 height 11
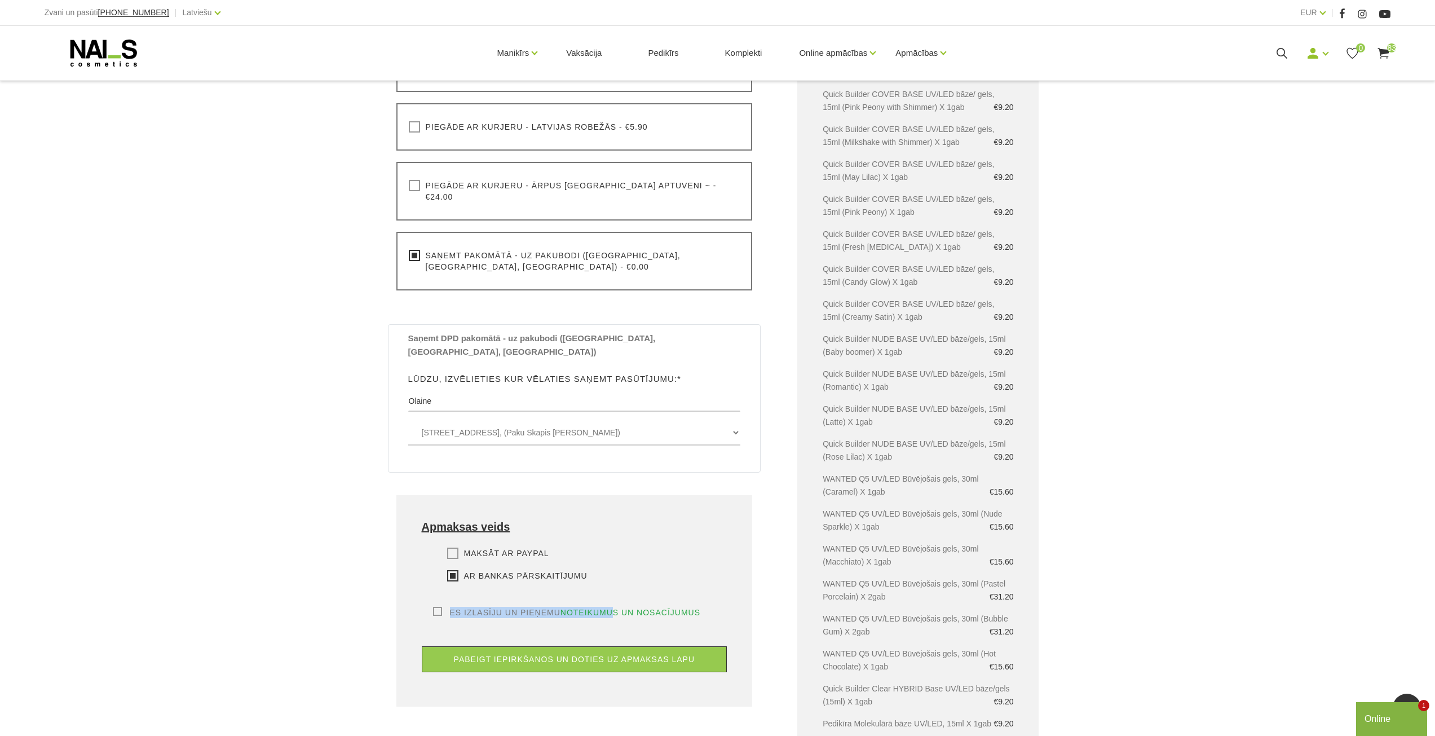
click at [438, 607] on label "Es izlasīju un pieņemu noteikumus un nosacījumus" at bounding box center [567, 612] width 268 height 11
click at [0, 0] on input "Es izlasīju un pieņemu noteikumus un nosacījumus" at bounding box center [0, 0] width 0 height 0
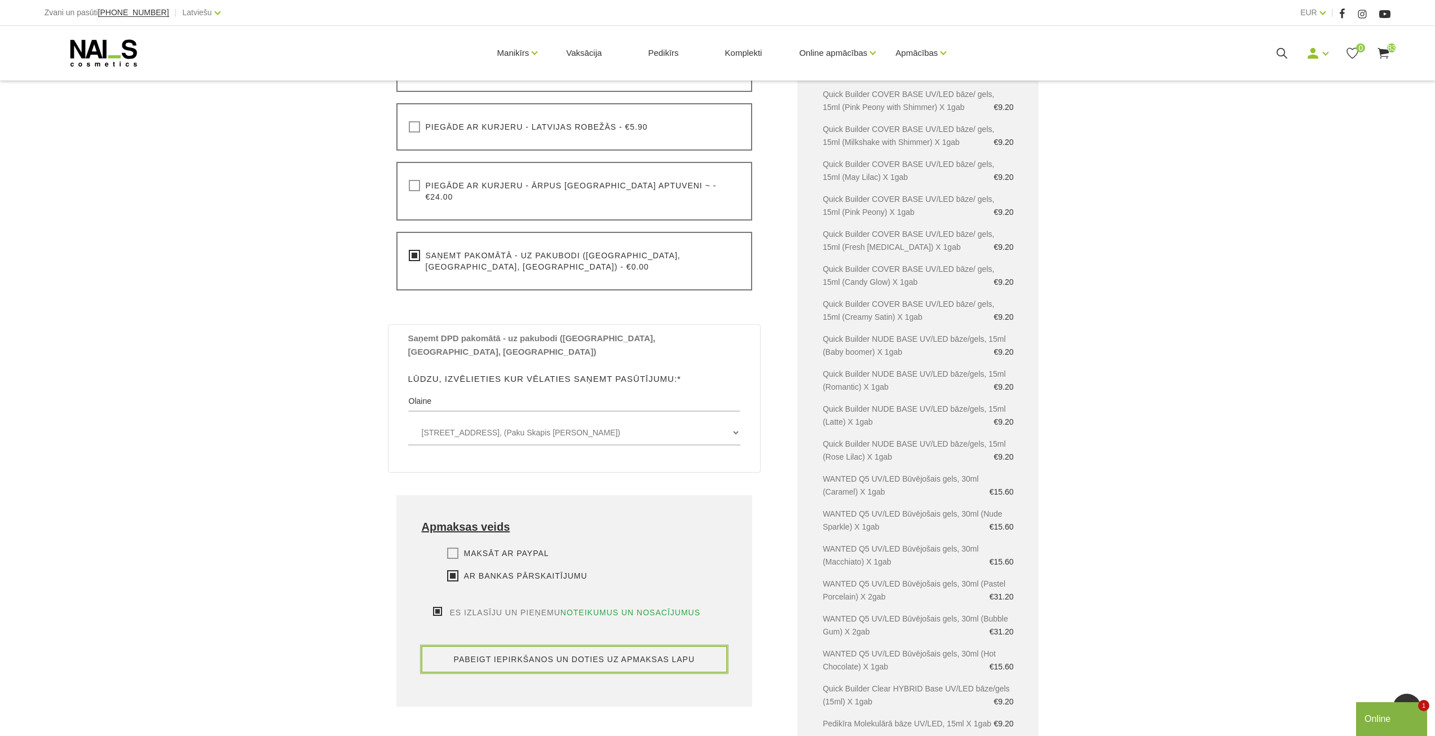
click at [554, 646] on button "pabeigt iepirkšanos un doties uz apmaksas lapu" at bounding box center [575, 659] width 306 height 26
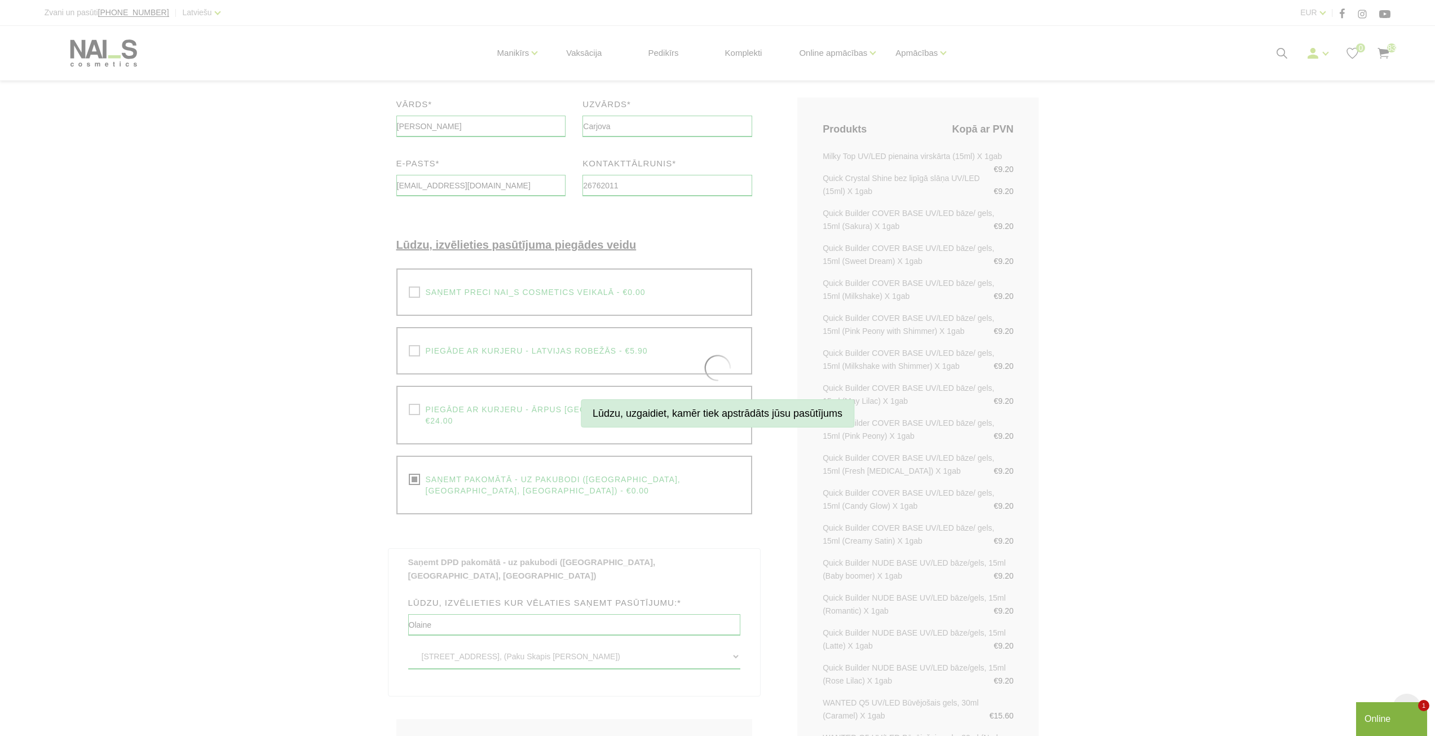
scroll to position [282, 0]
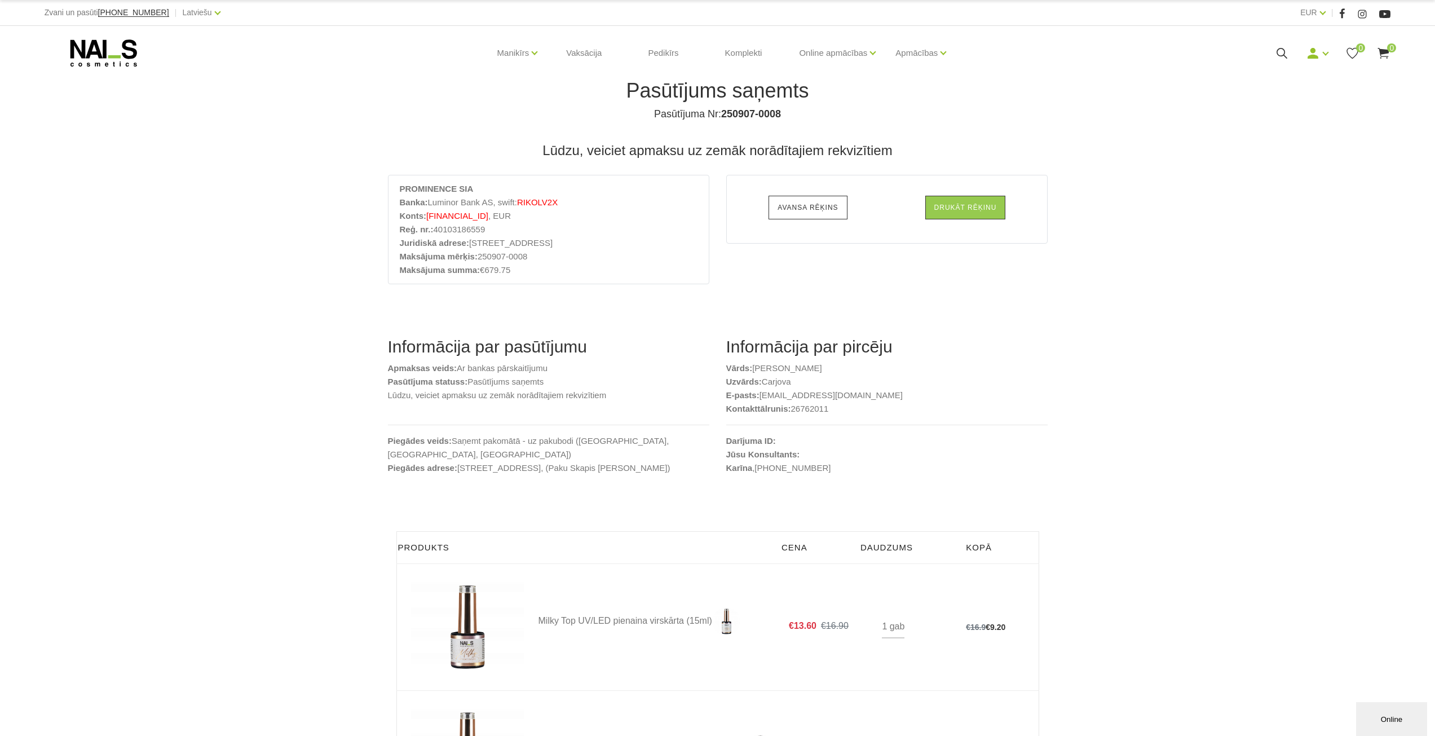
click at [828, 207] on link "Avansa rēķins" at bounding box center [808, 208] width 78 height 24
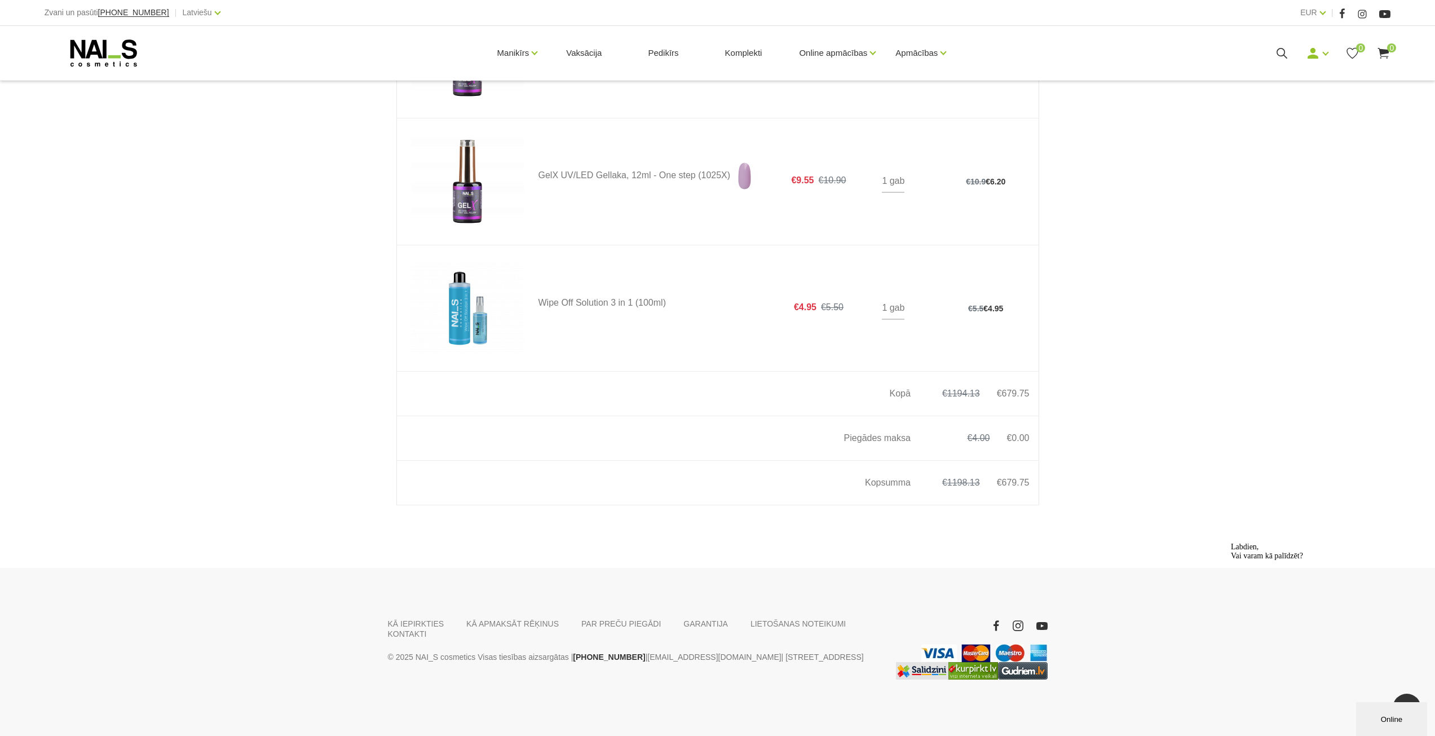
scroll to position [10739, 0]
click at [1397, 729] on button "Online" at bounding box center [1391, 719] width 71 height 34
click at [1277, 499] on button "Minimizēt" at bounding box center [1257, 505] width 41 height 12
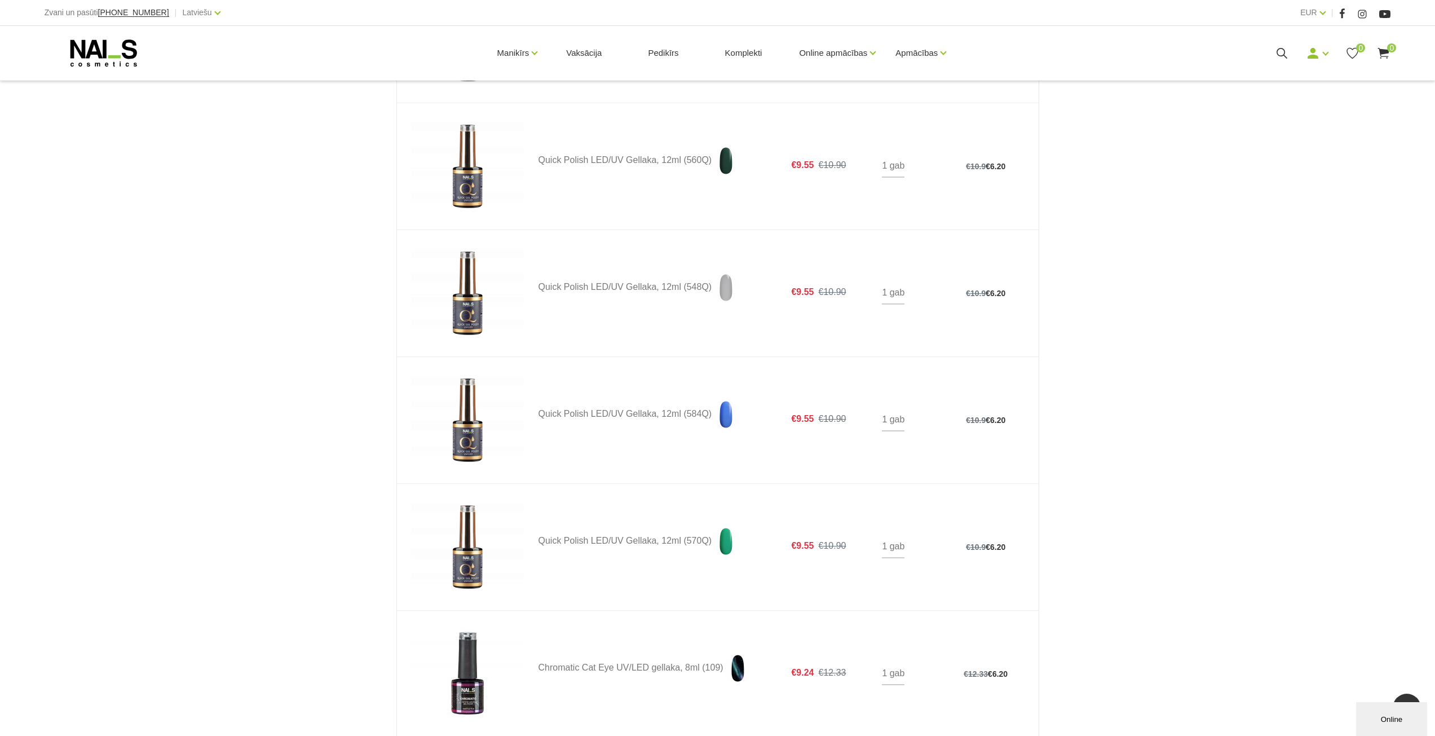
scroll to position [8991, 0]
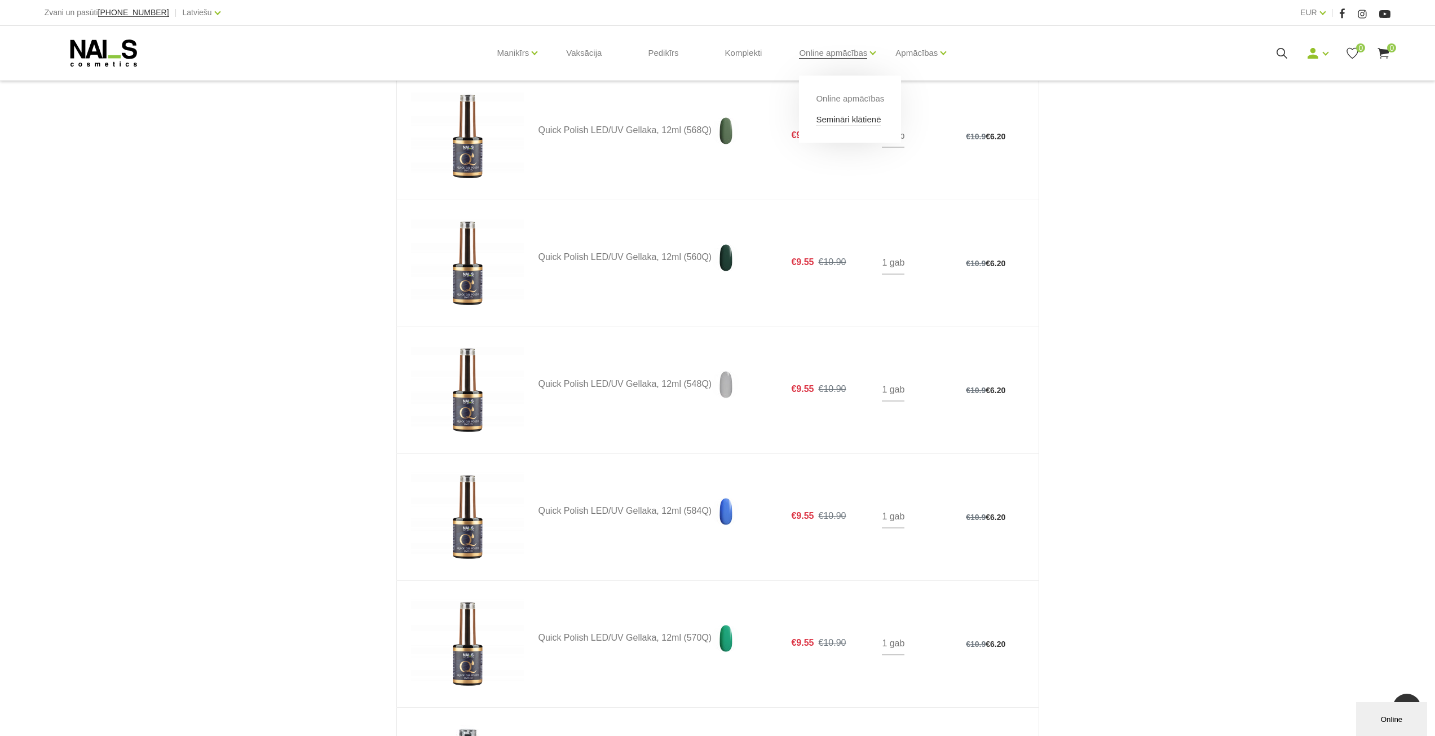
click at [863, 122] on link "Semināri klātienē" at bounding box center [848, 119] width 65 height 12
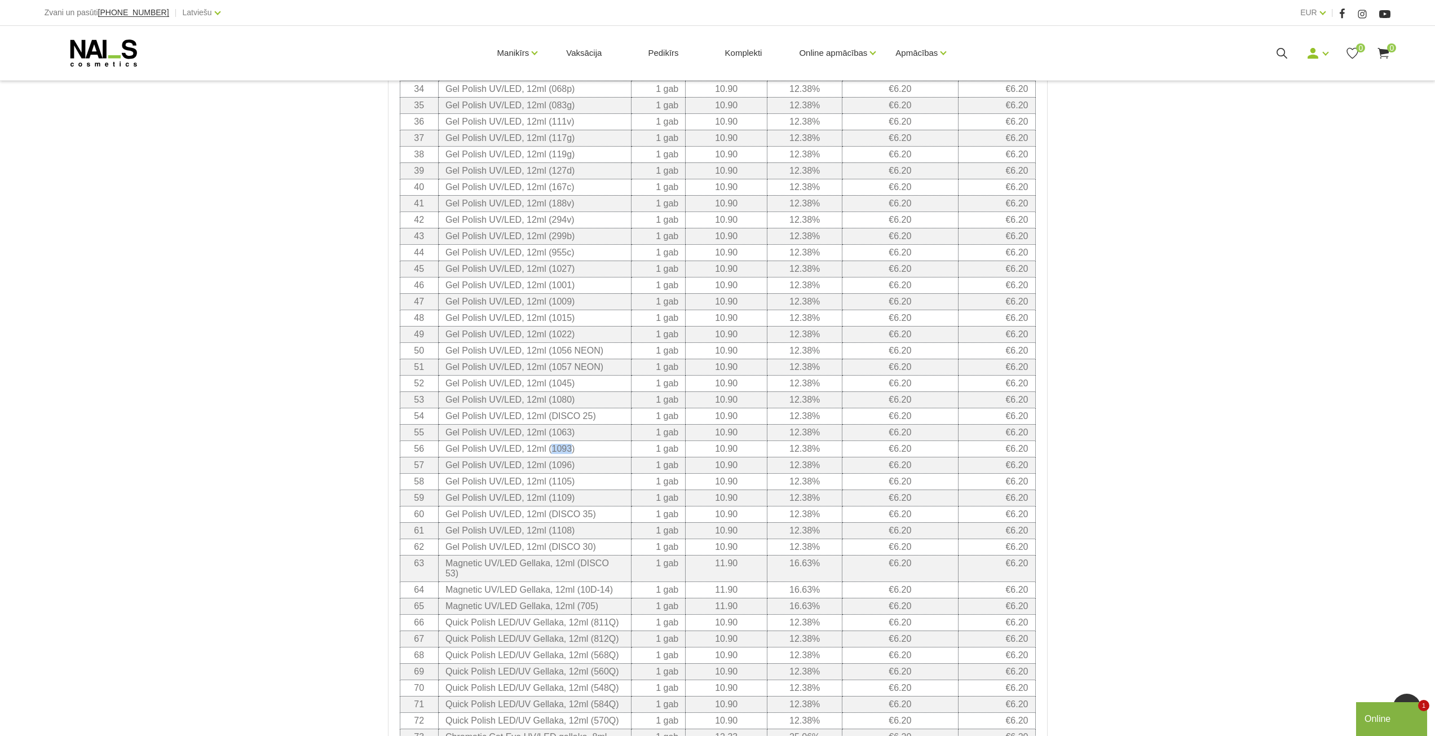
scroll to position [1128, 0]
type input "what what's material what what what what what is in here Yeah [DEMOGRAPHIC_DATA]"
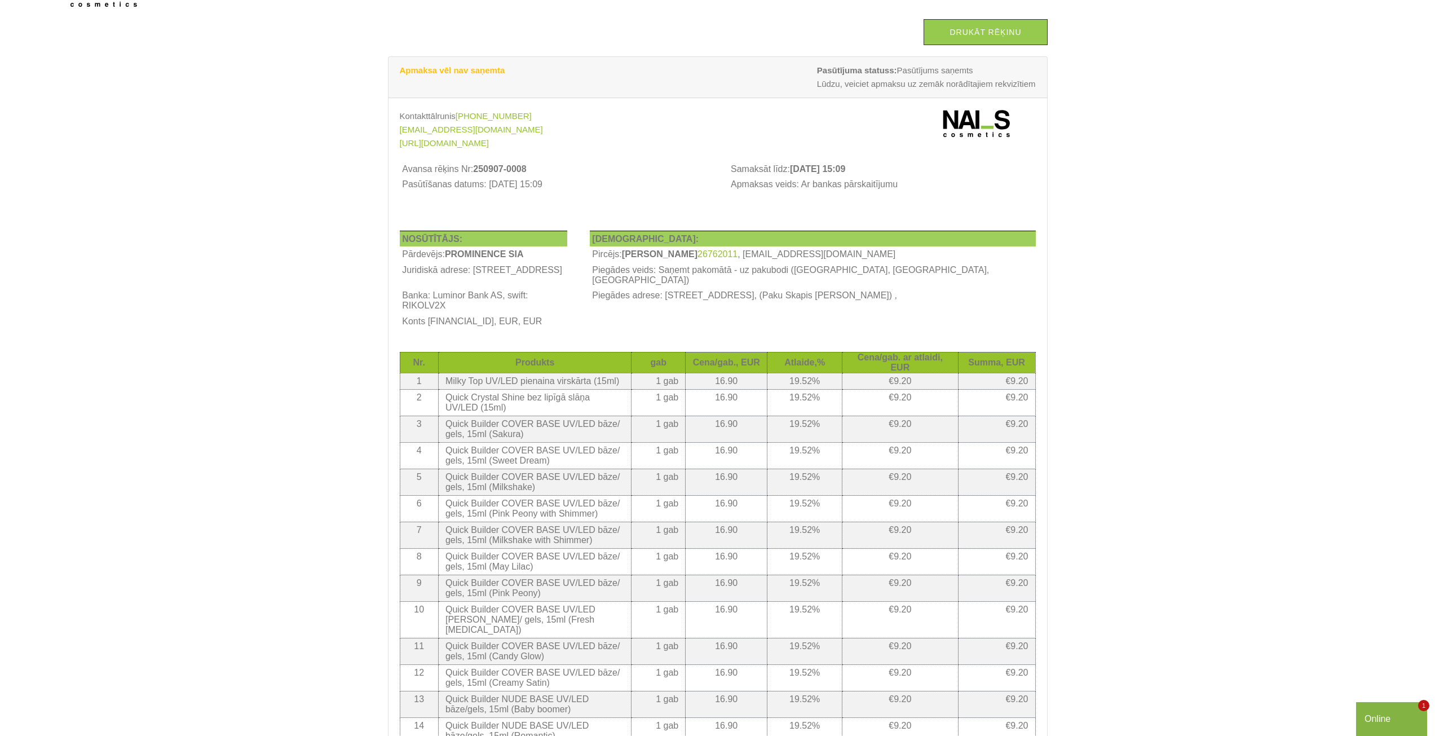
scroll to position [0, 0]
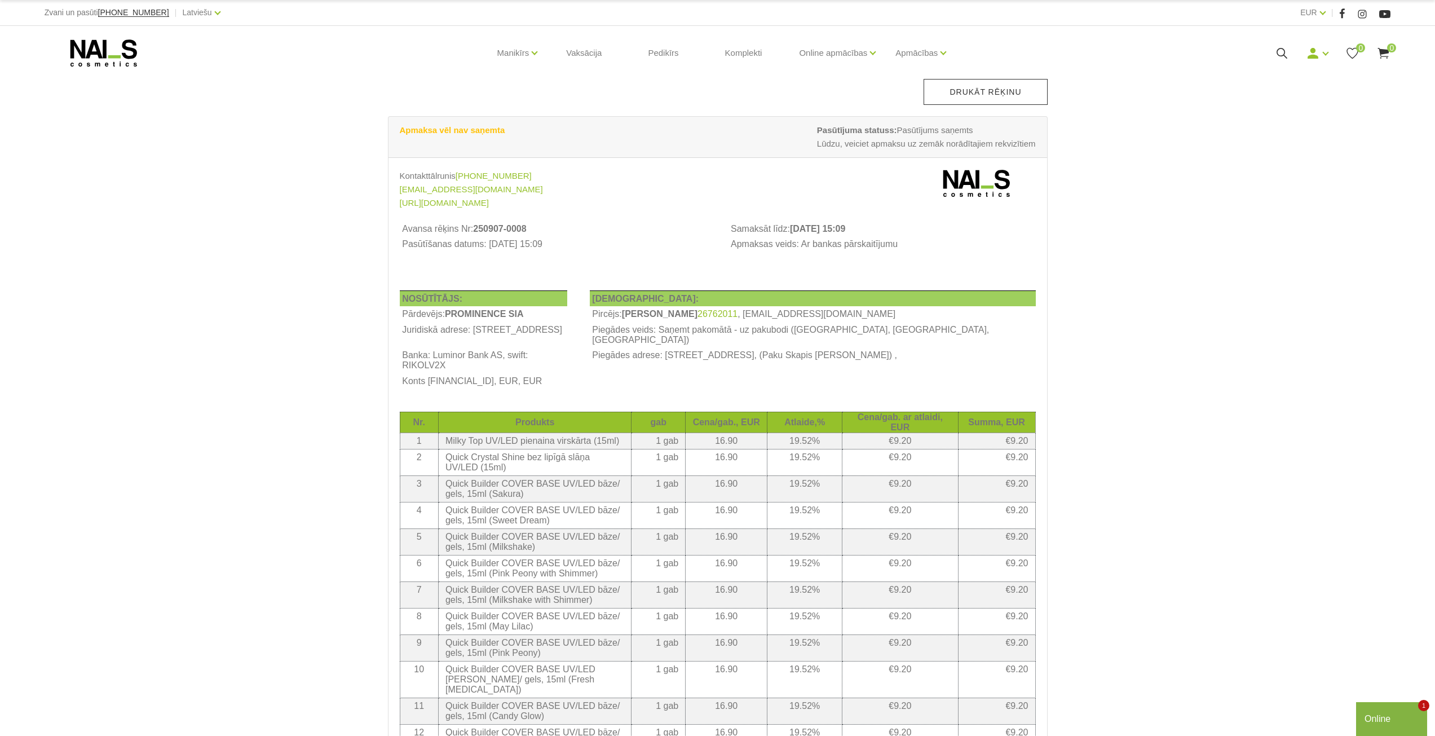
click at [986, 91] on link "Drukāt rēķinu" at bounding box center [985, 92] width 123 height 26
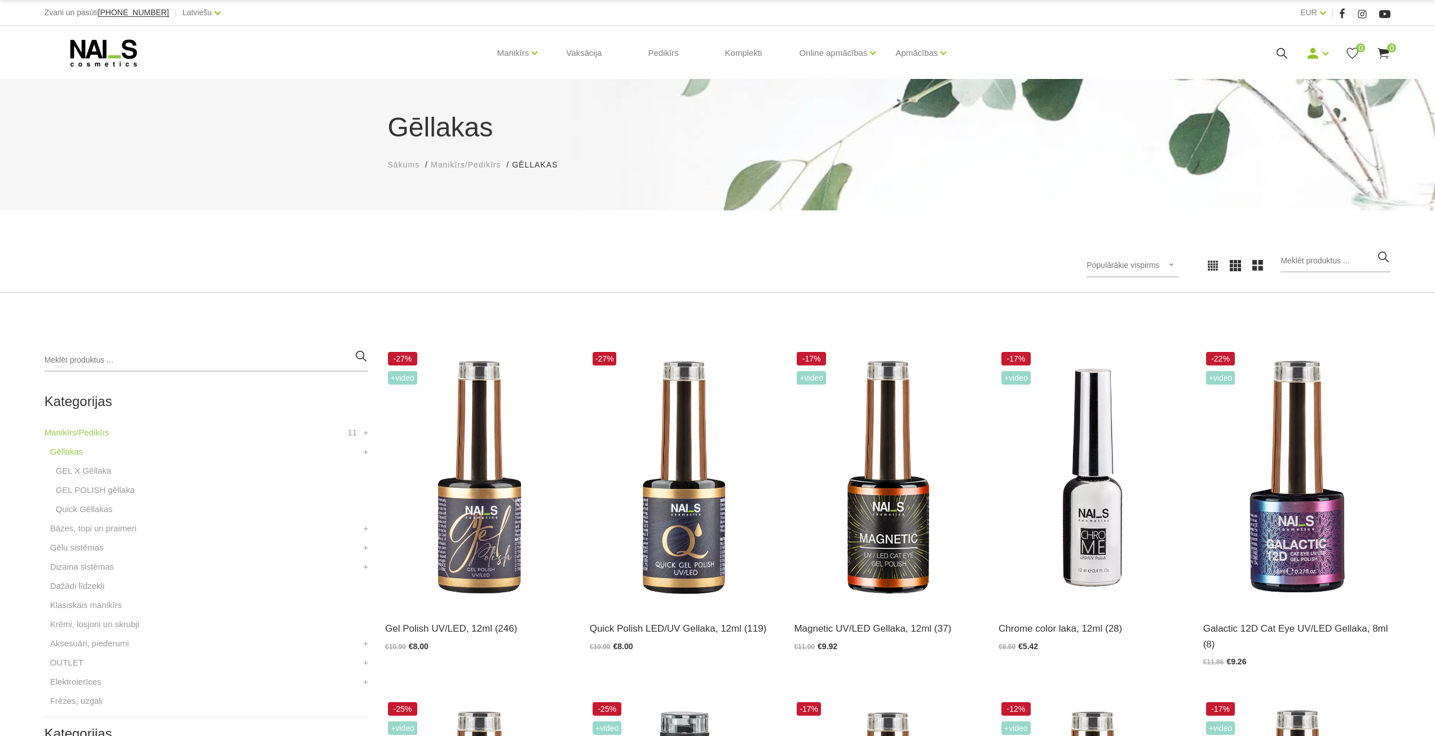
click at [83, 46] on use at bounding box center [103, 52] width 67 height 27
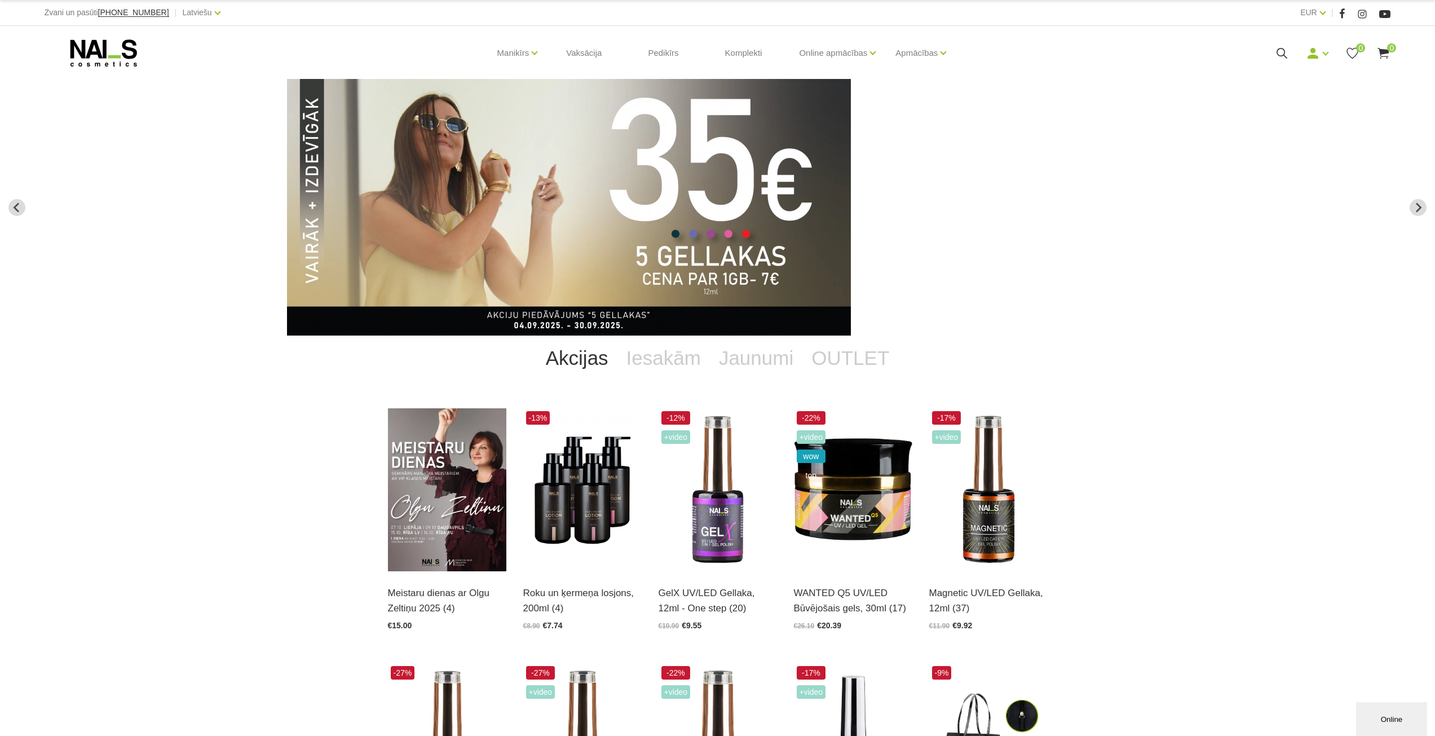
drag, startPoint x: 1271, startPoint y: 218, endPoint x: 758, endPoint y: 280, distance: 516.8
click at [758, 279] on img "2 of 13" at bounding box center [569, 207] width 564 height 257
click at [661, 310] on img "2 of 13" at bounding box center [569, 207] width 564 height 257
drag, startPoint x: 707, startPoint y: 258, endPoint x: 707, endPoint y: 264, distance: 6.8
click at [707, 264] on img "2 of 13" at bounding box center [569, 207] width 564 height 257
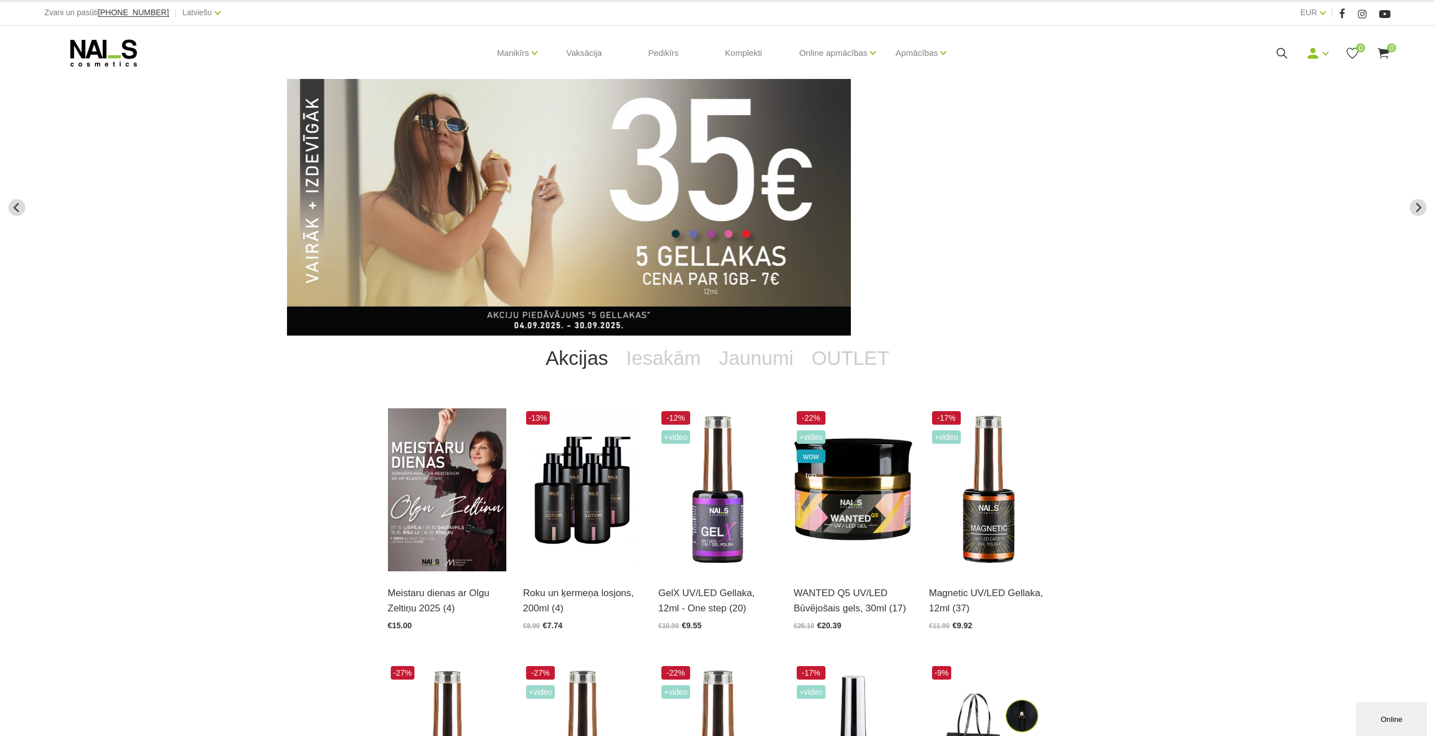
click at [774, 195] on img "2 of 13" at bounding box center [569, 207] width 564 height 257
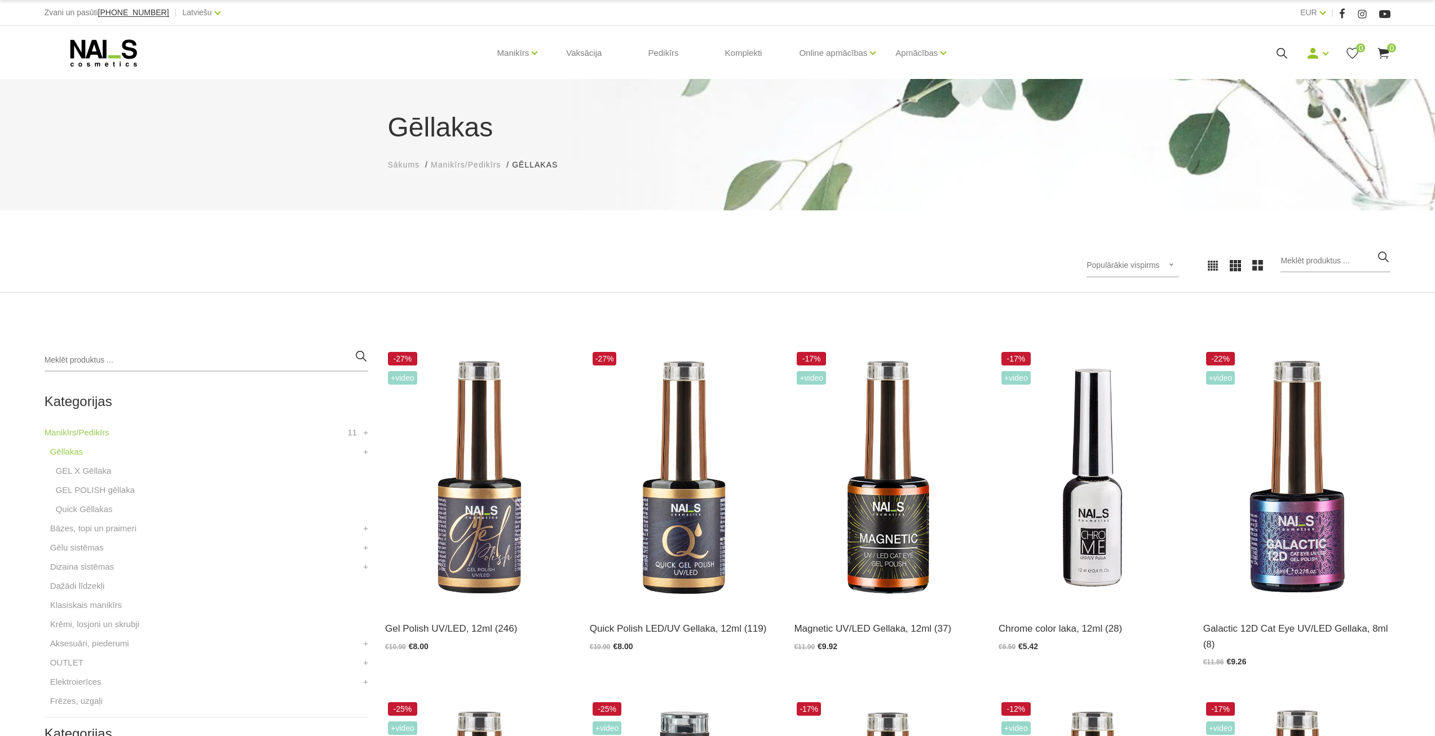
click at [105, 58] on use at bounding box center [103, 52] width 67 height 27
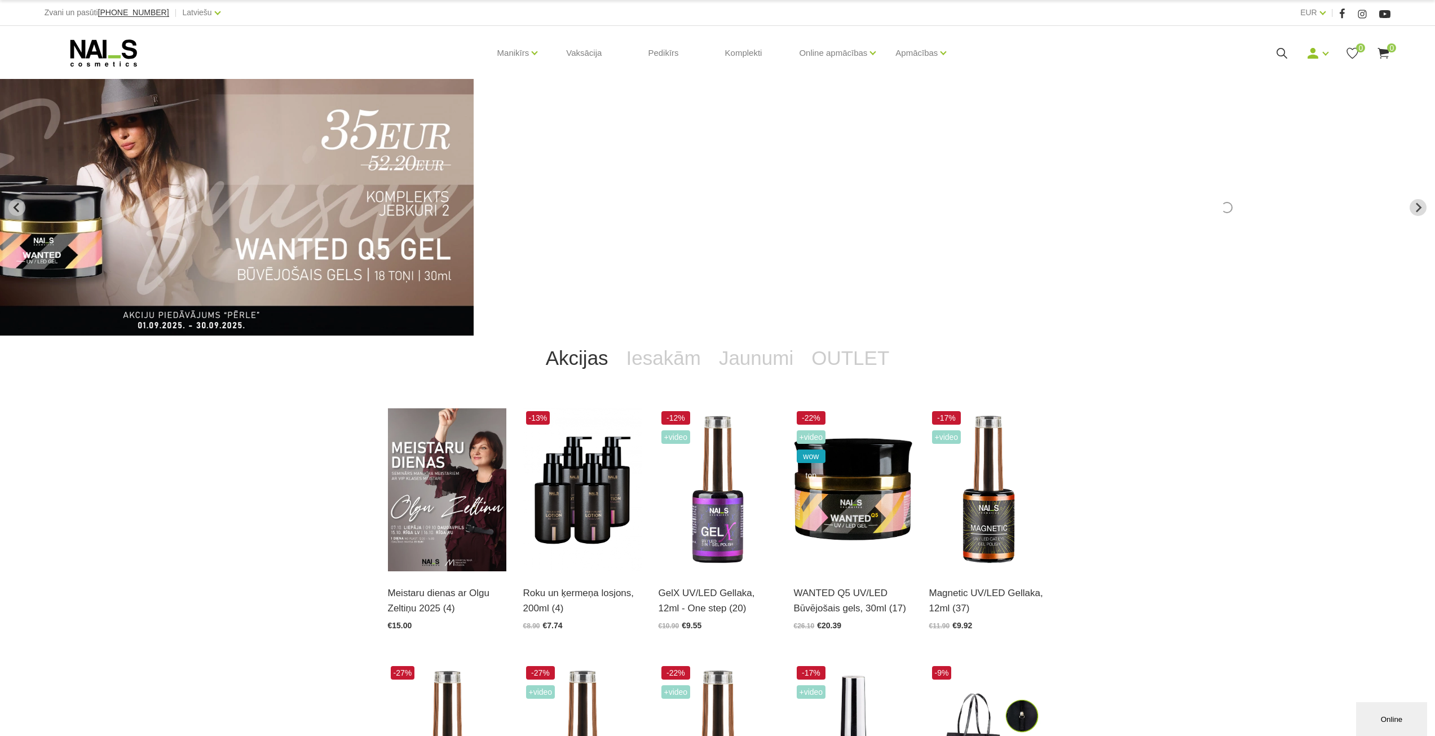
drag, startPoint x: 968, startPoint y: 232, endPoint x: 522, endPoint y: 267, distance: 447.9
click at [523, 267] on link "4 of 13" at bounding box center [340, 207] width 861 height 257
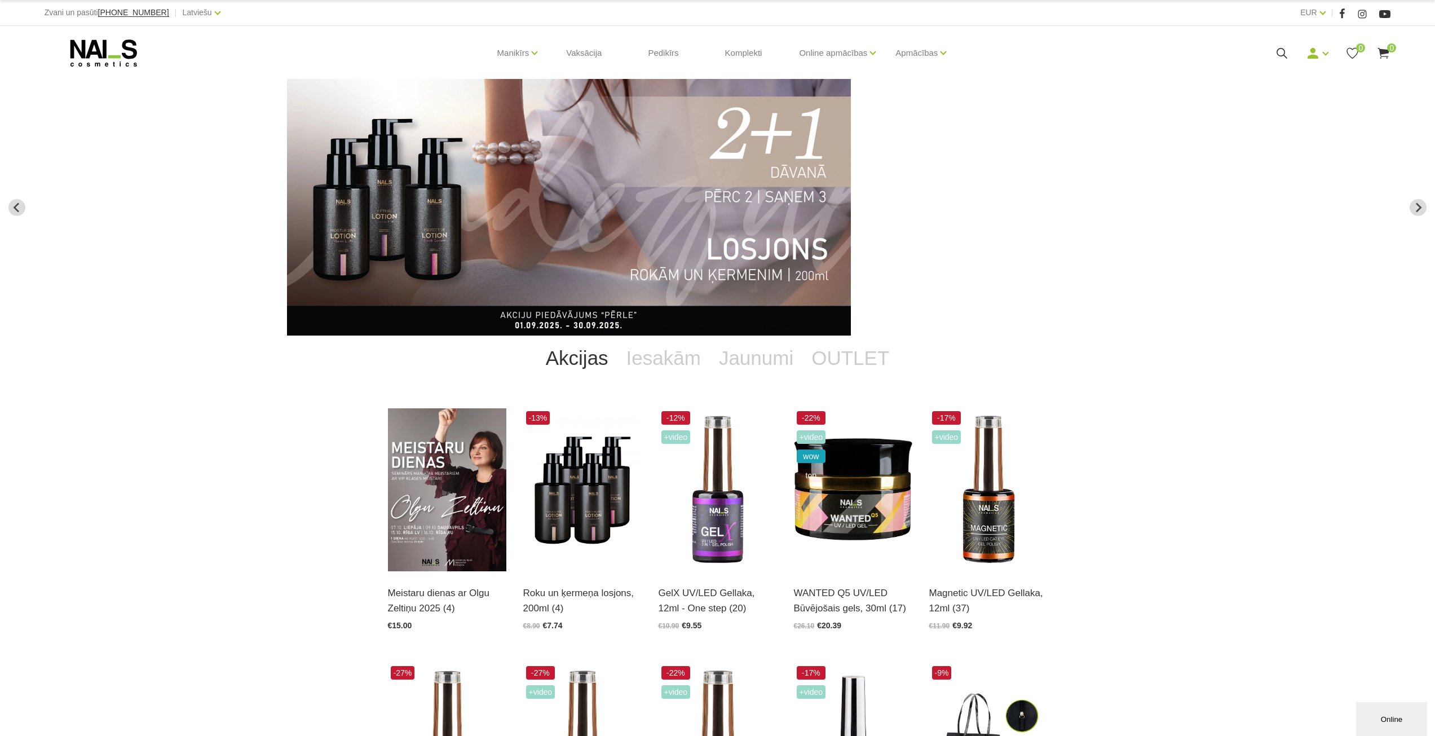
drag, startPoint x: 750, startPoint y: 270, endPoint x: 645, endPoint y: 251, distance: 106.4
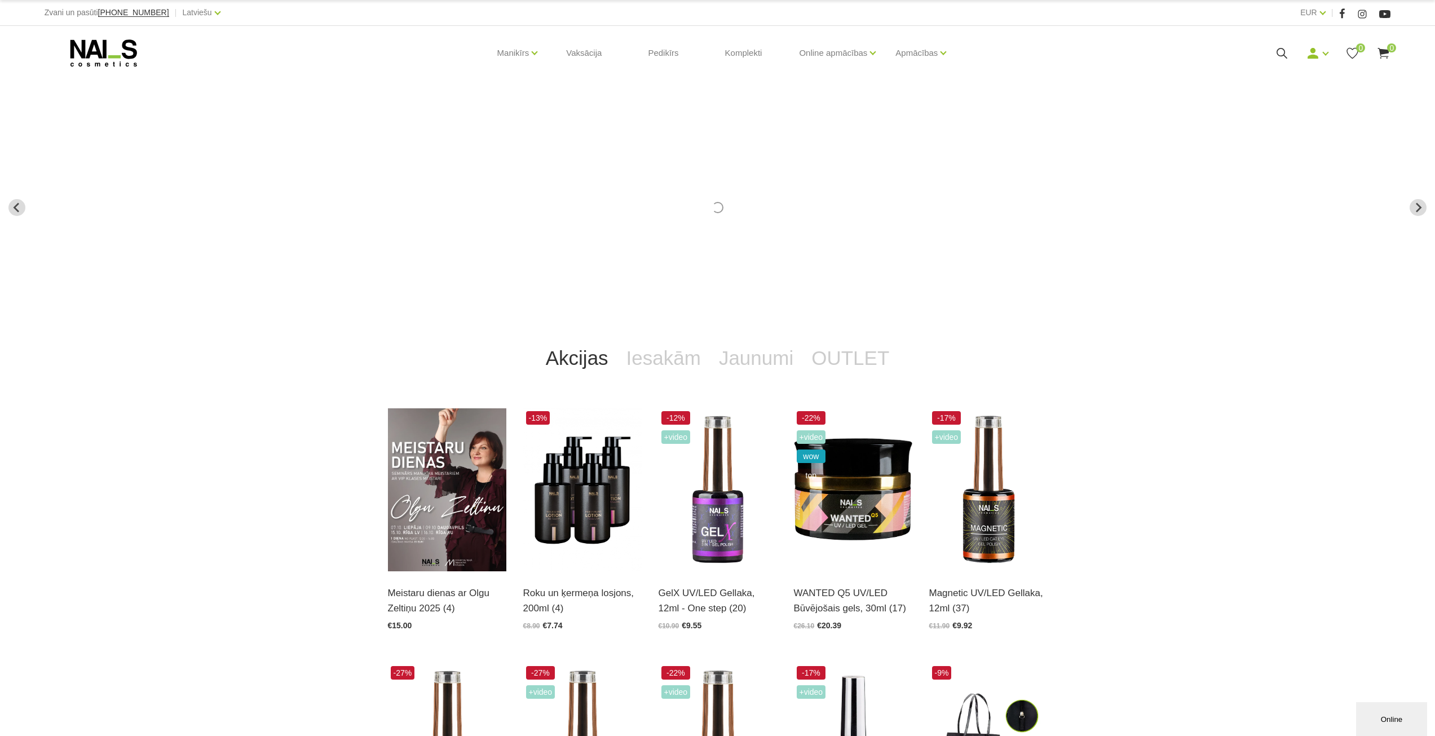
drag, startPoint x: 487, startPoint y: 209, endPoint x: 1097, endPoint y: 160, distance: 612.7
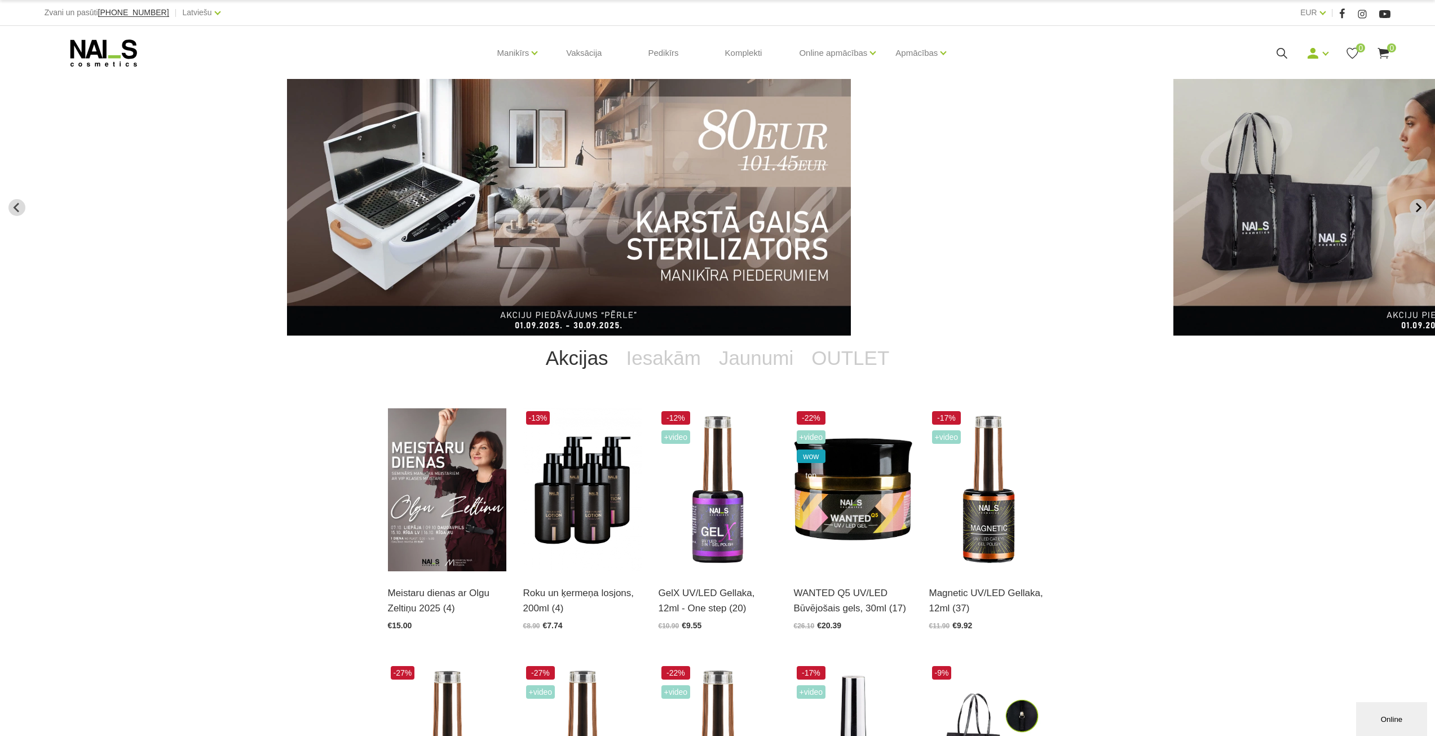
click at [1418, 205] on icon "Next slide" at bounding box center [1419, 207] width 6 height 10
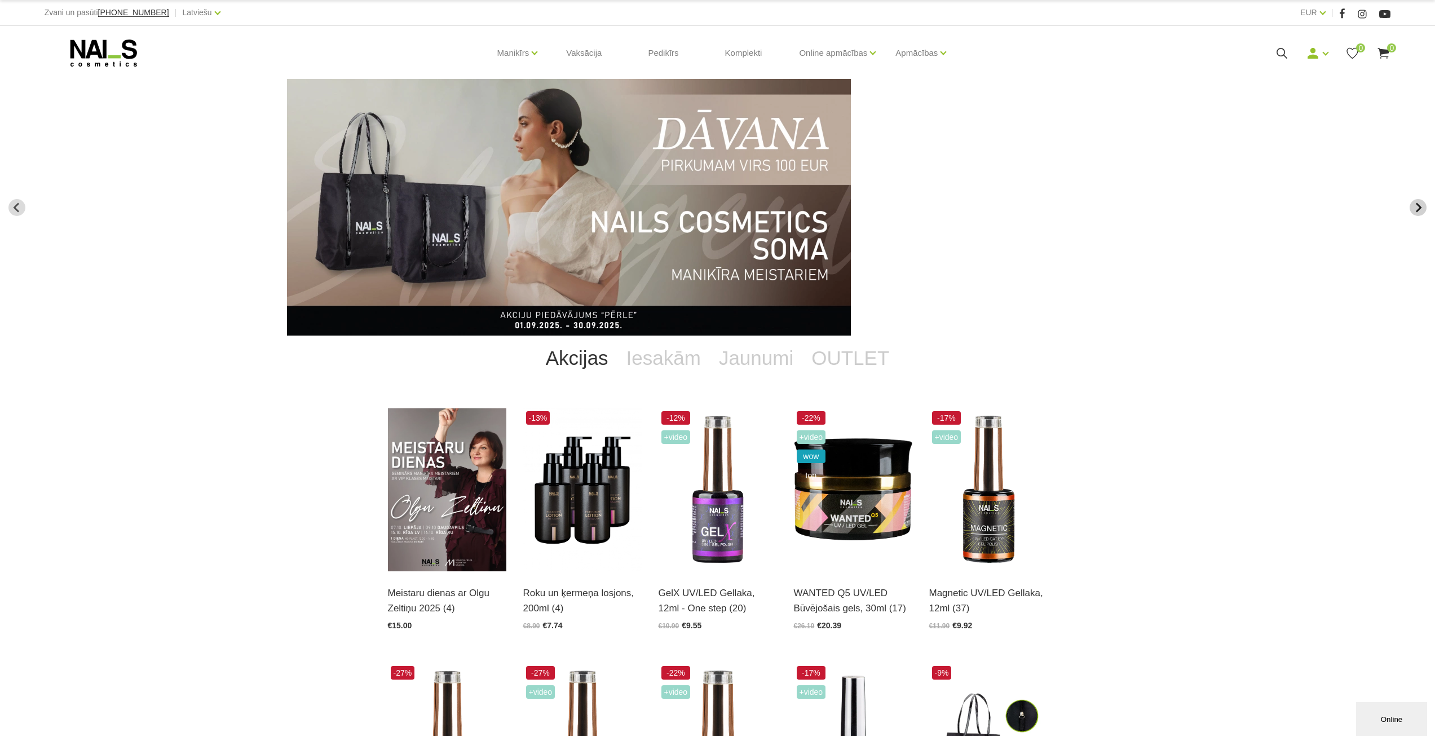
click at [1418, 205] on icon "Next slide" at bounding box center [1419, 207] width 6 height 10
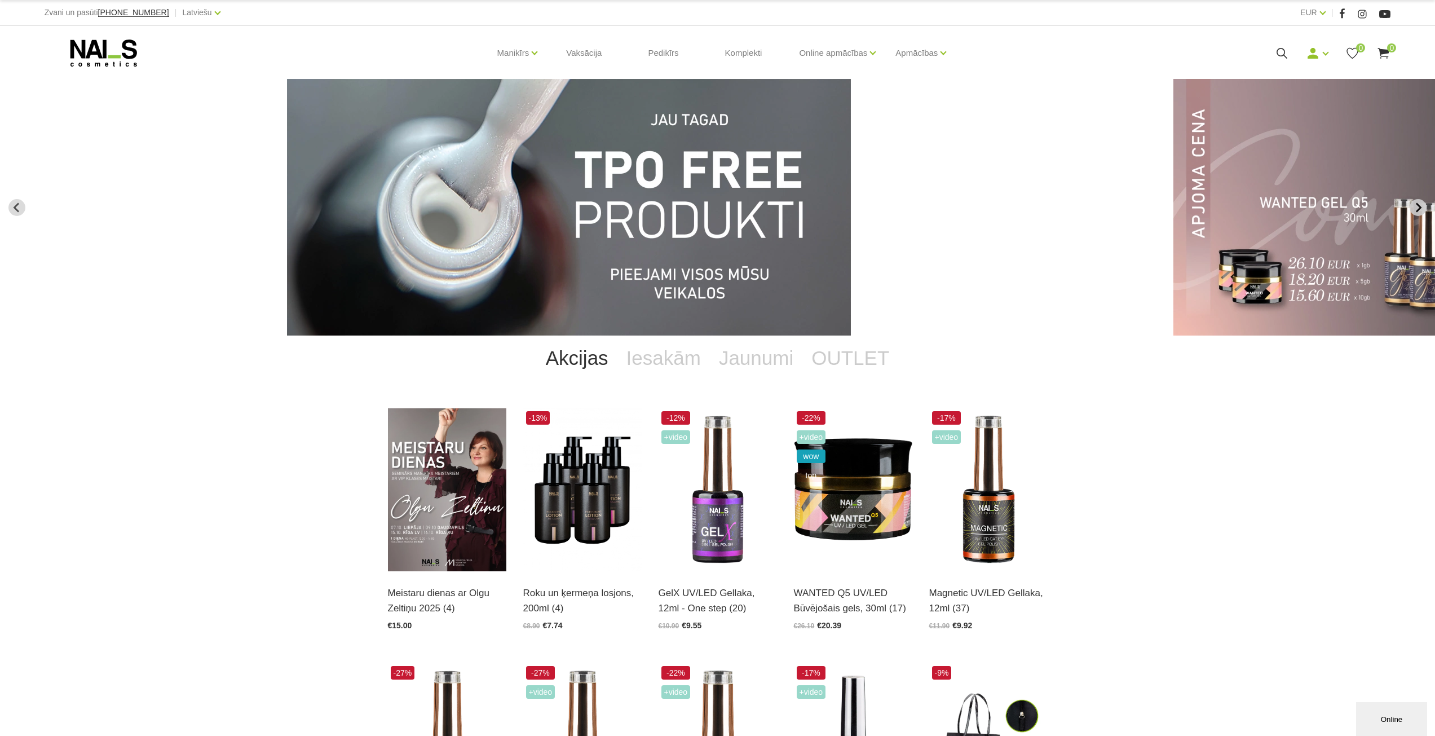
click at [1418, 205] on icon "Next slide" at bounding box center [1419, 207] width 6 height 10
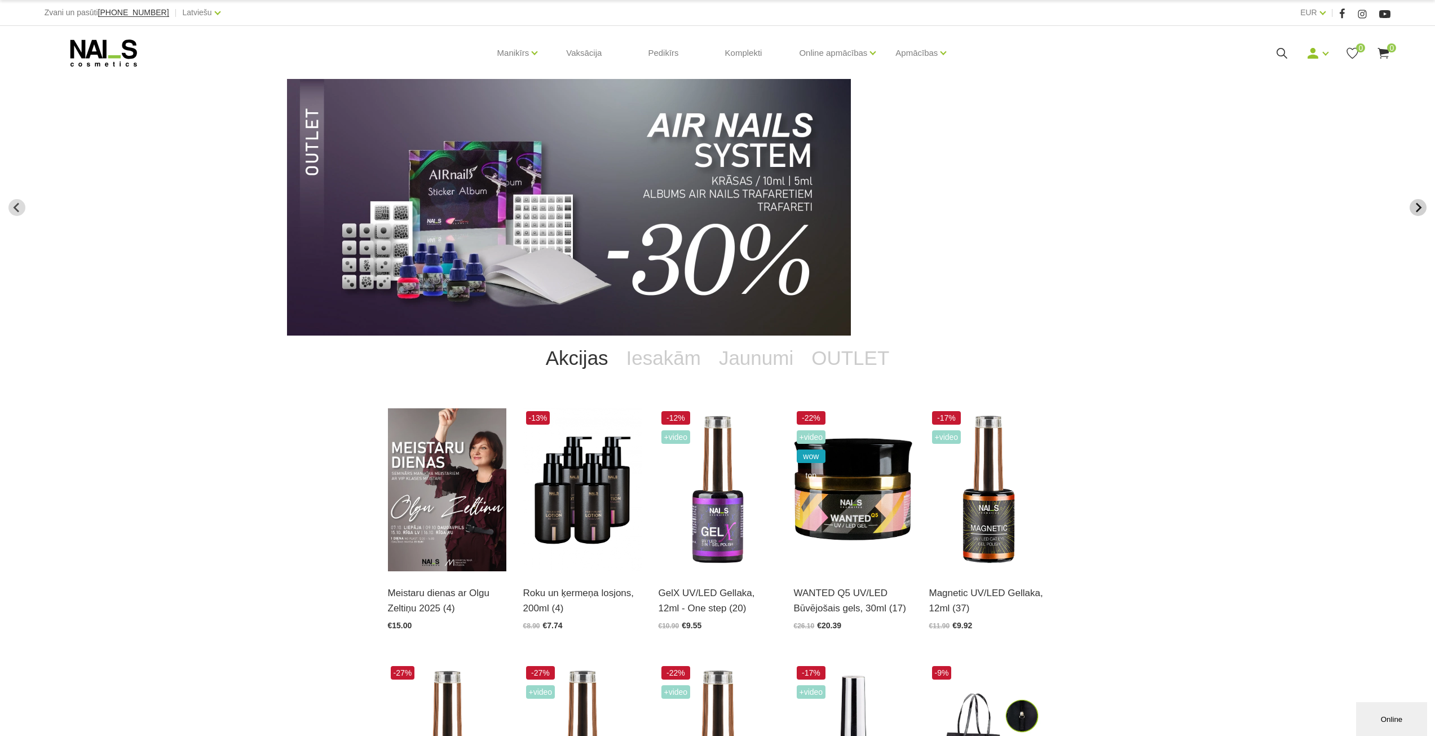
click at [1418, 205] on icon "Next slide" at bounding box center [1419, 207] width 6 height 10
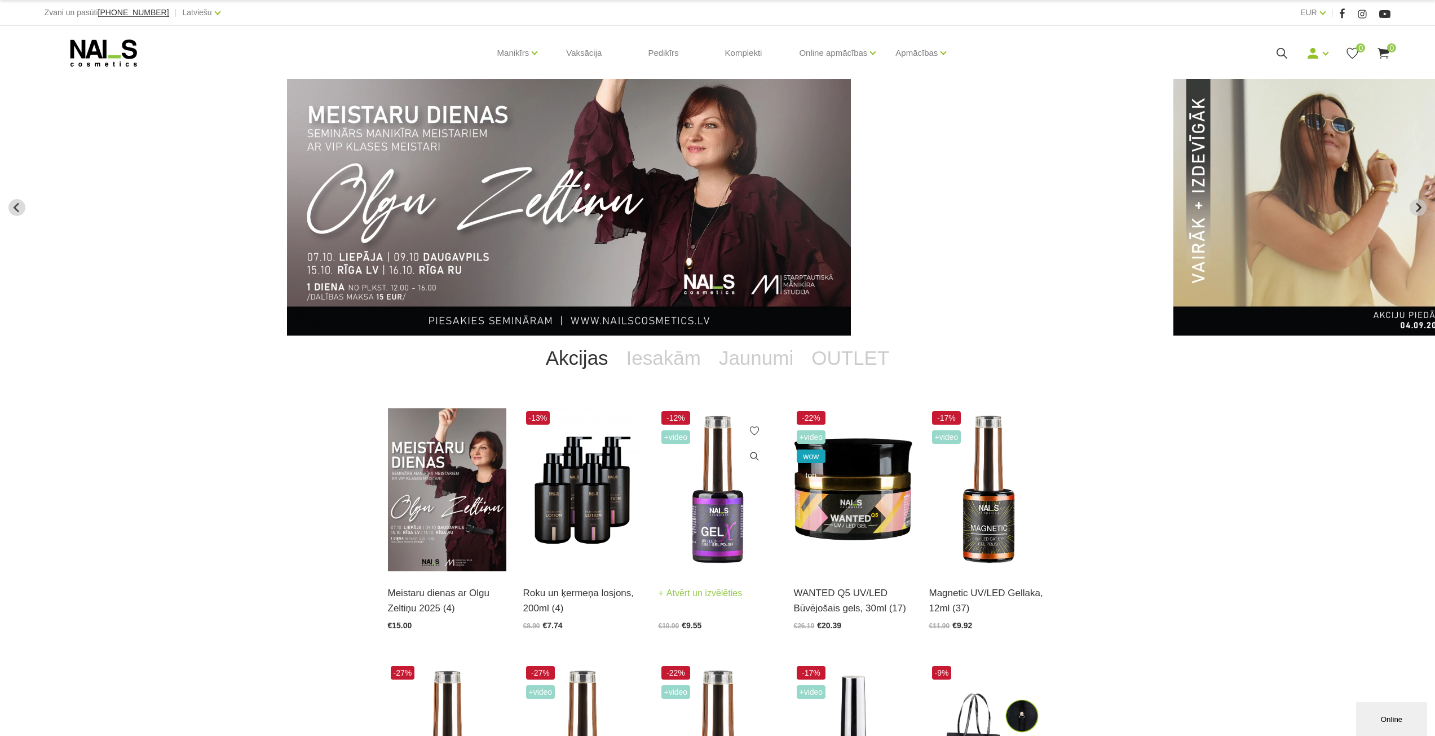
scroll to position [56, 0]
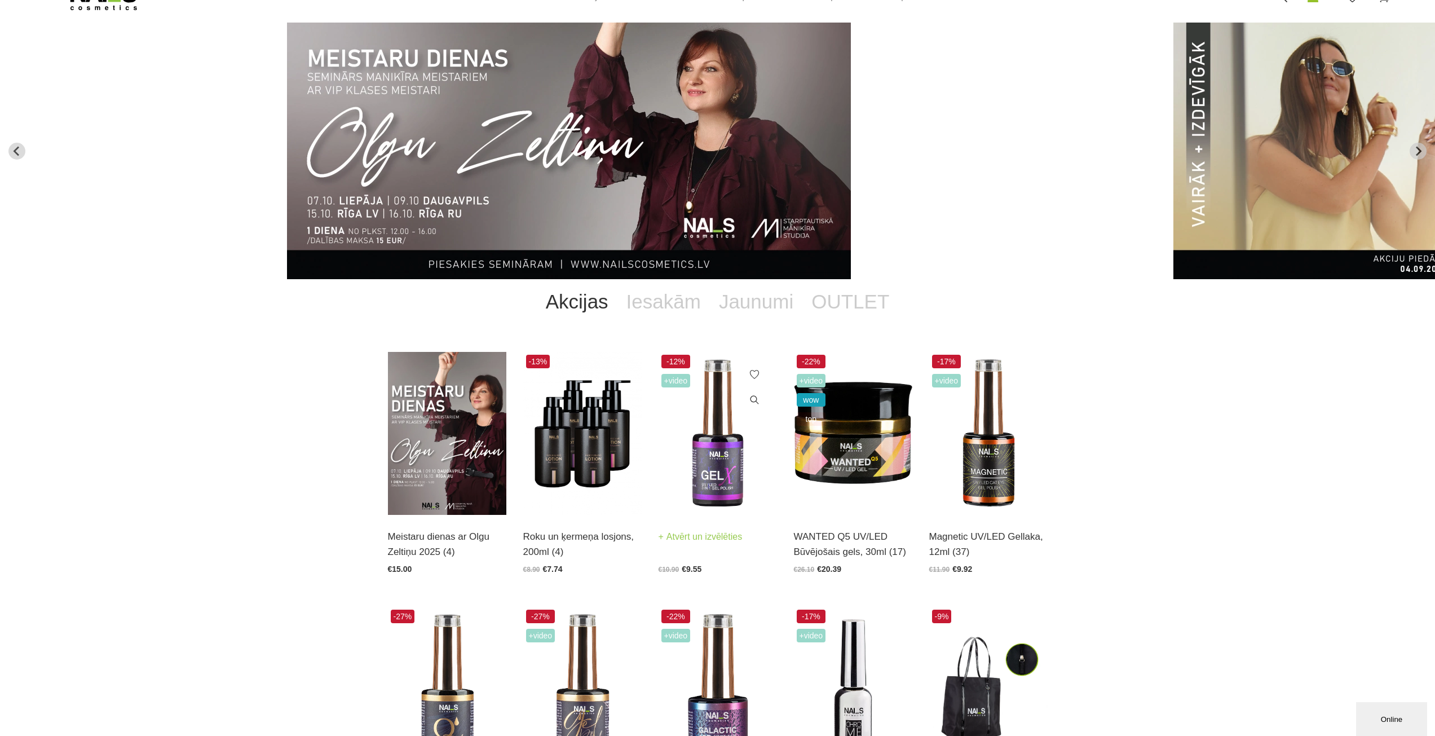
click at [710, 461] on img at bounding box center [718, 433] width 118 height 163
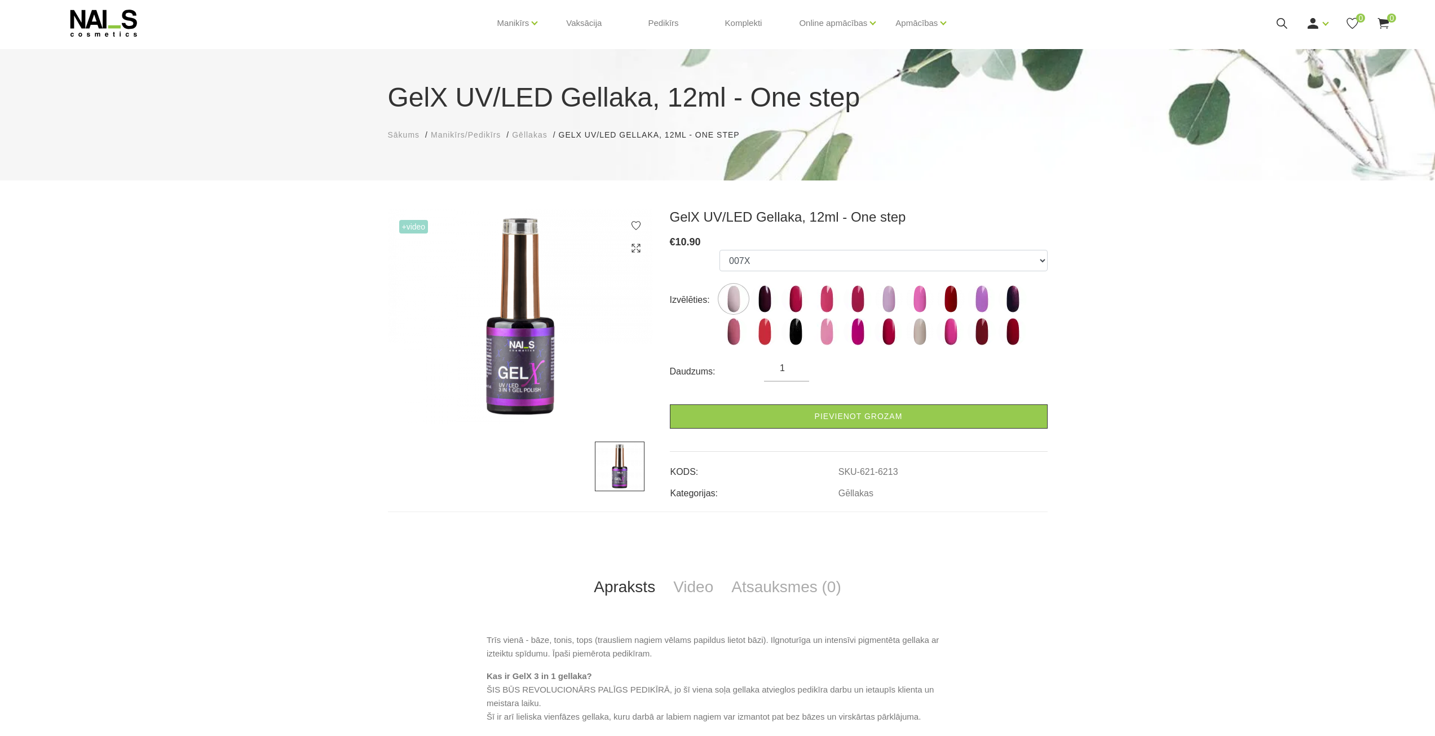
scroll to position [56, 0]
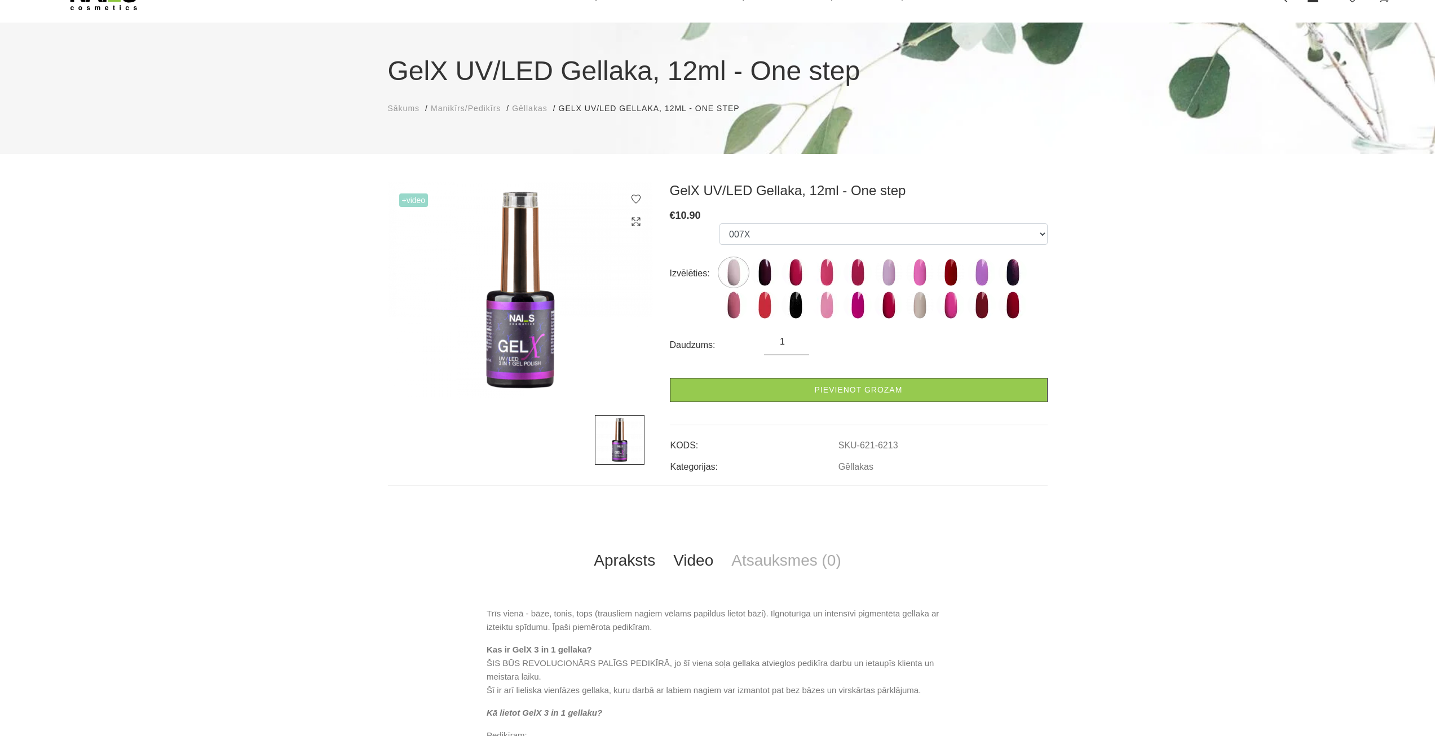
click at [710, 567] on link "Video" at bounding box center [693, 560] width 58 height 37
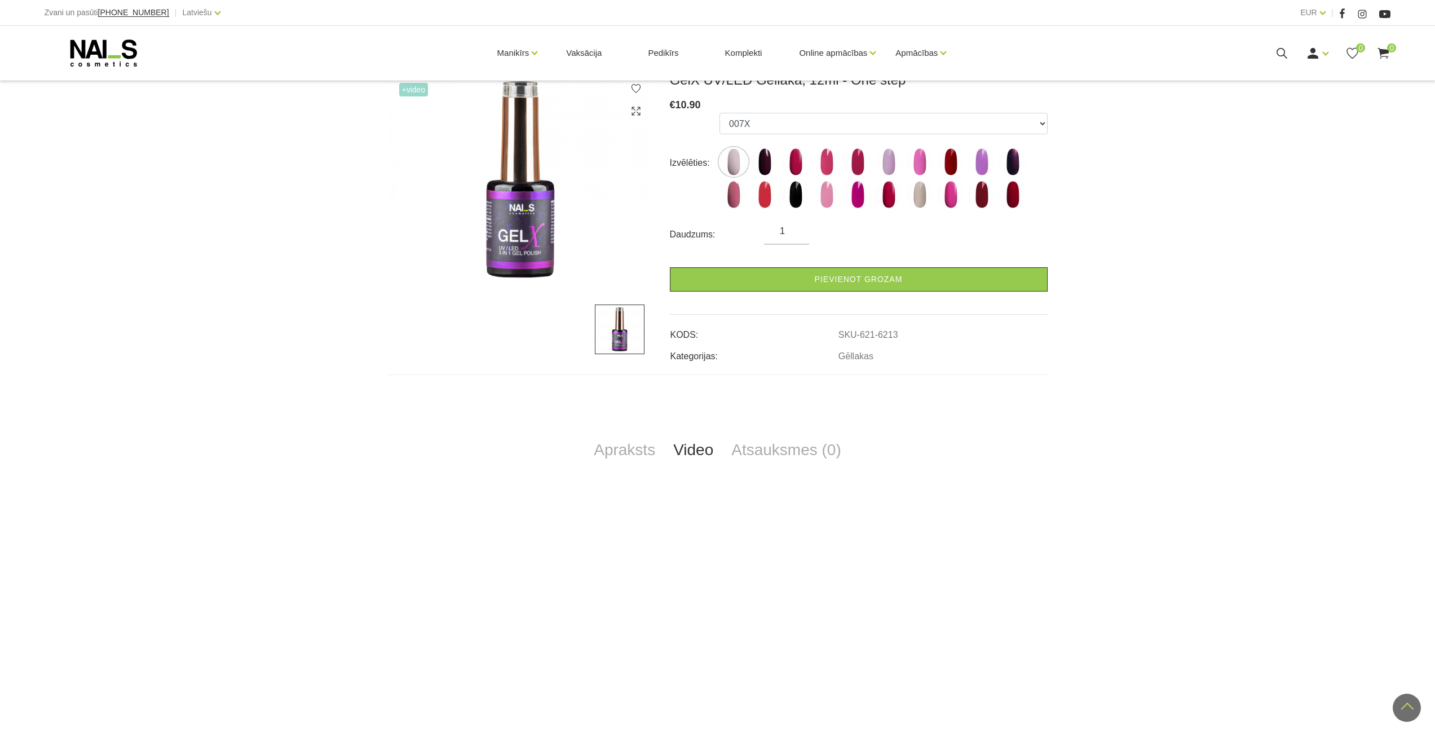
scroll to position [0, 0]
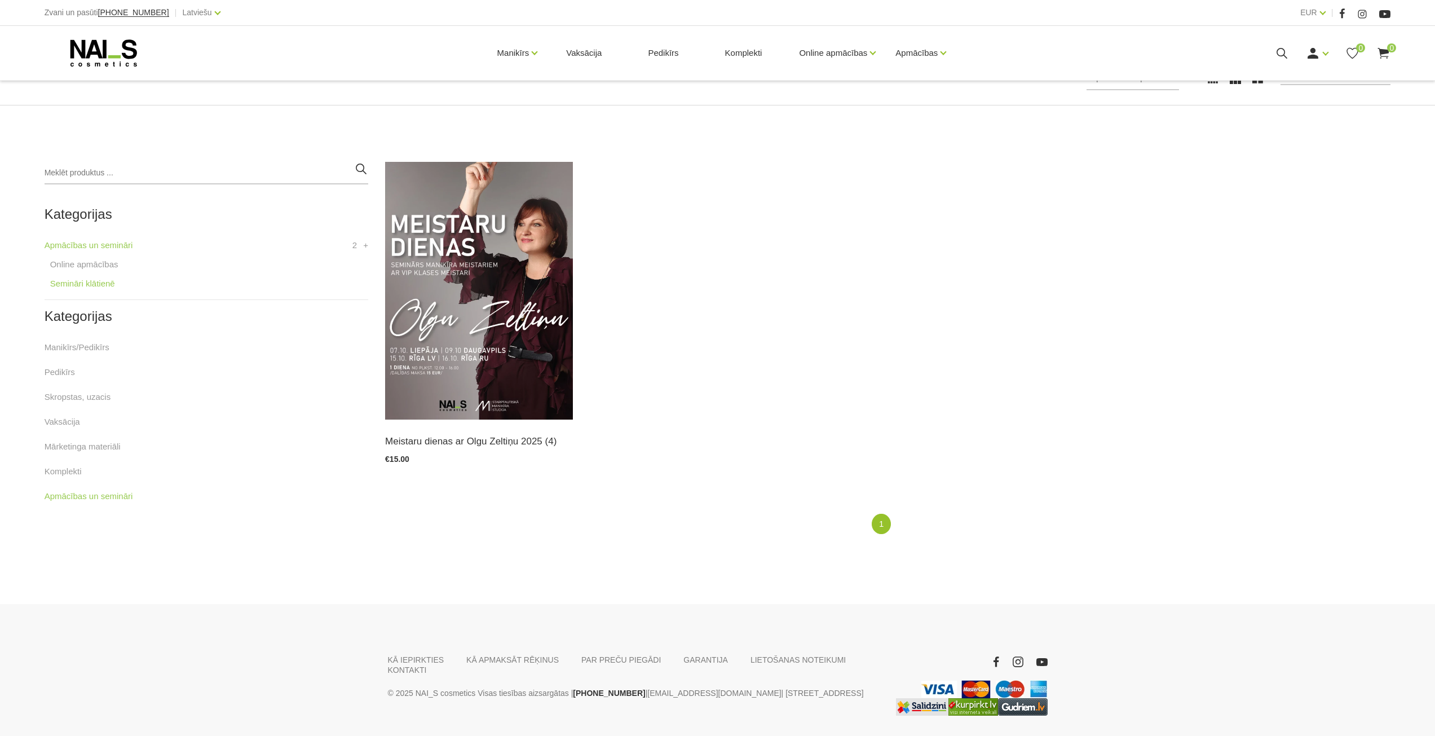
scroll to position [223, 0]
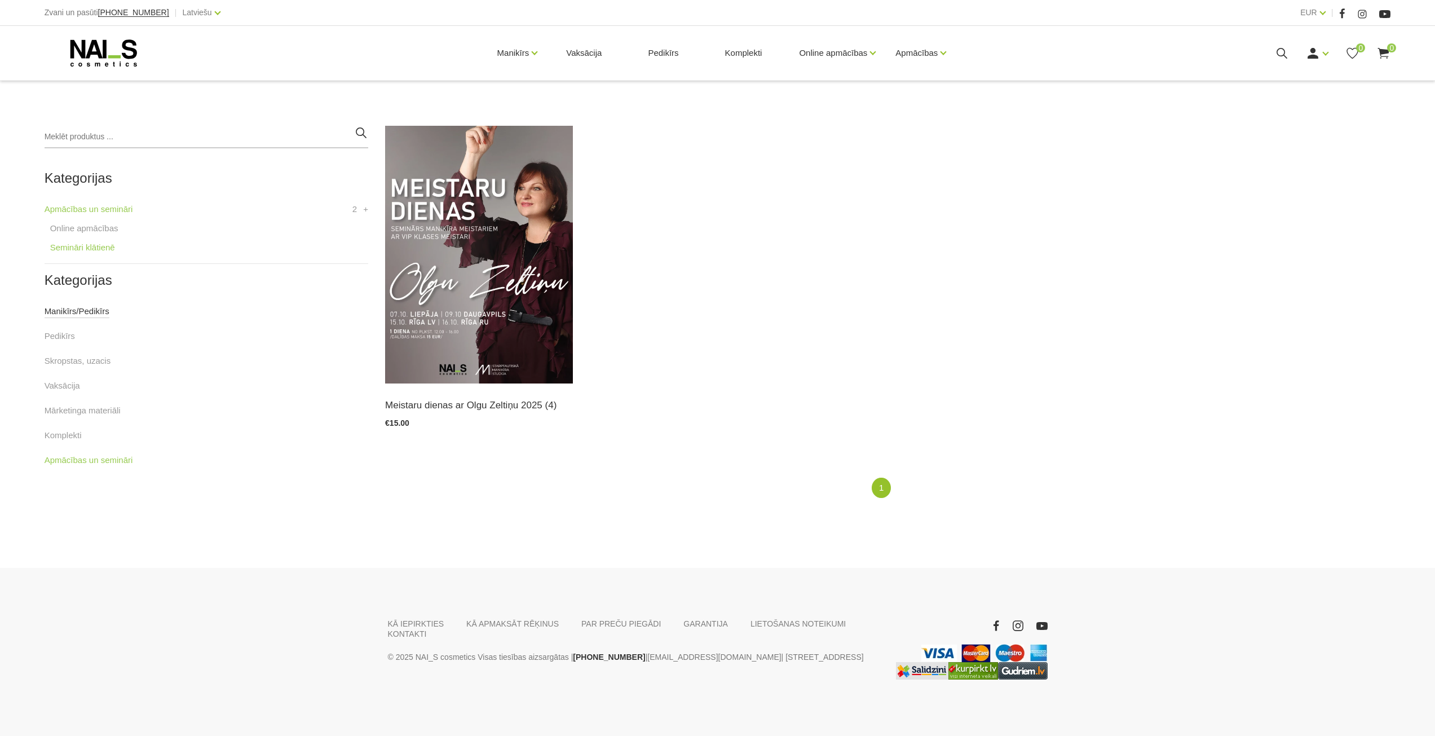
click at [97, 313] on link "Manikīrs/Pedikīrs" at bounding box center [77, 311] width 65 height 14
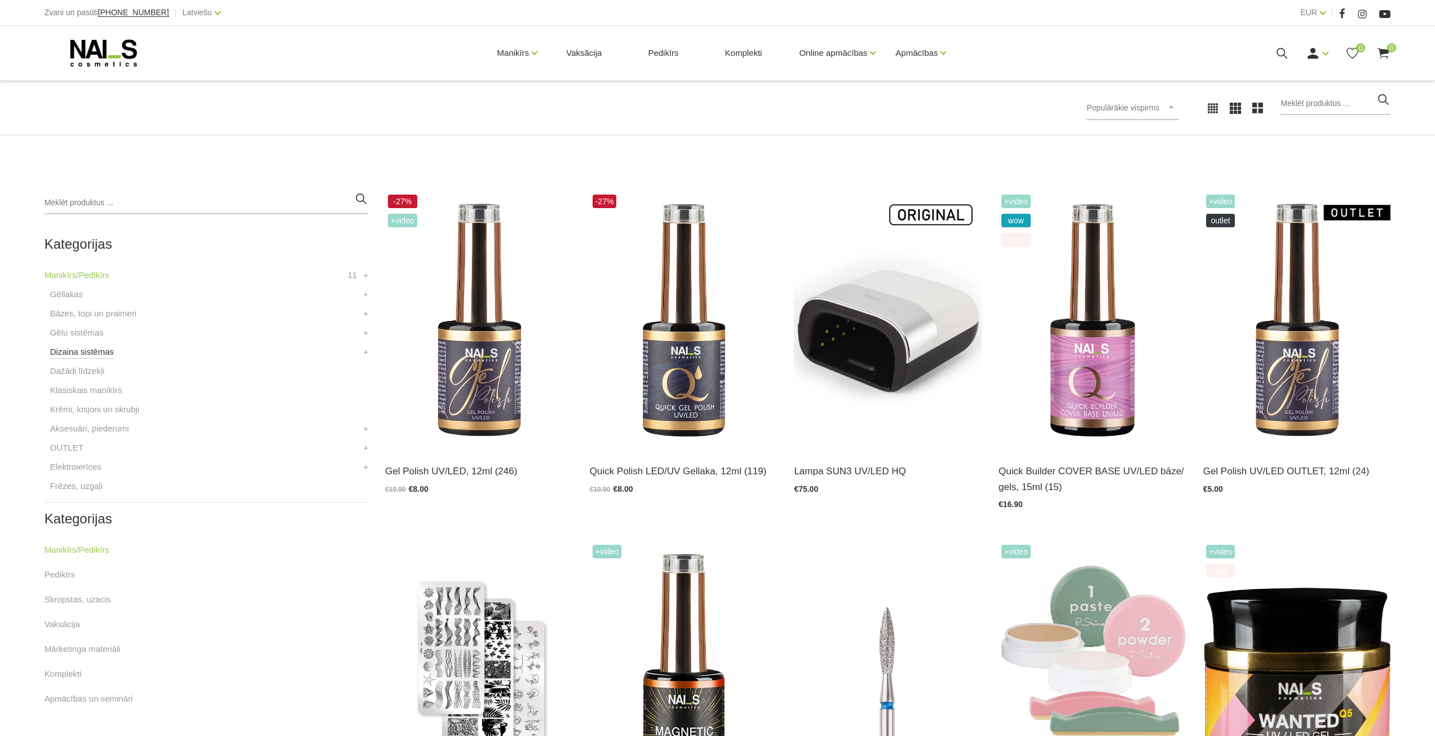
scroll to position [282, 0]
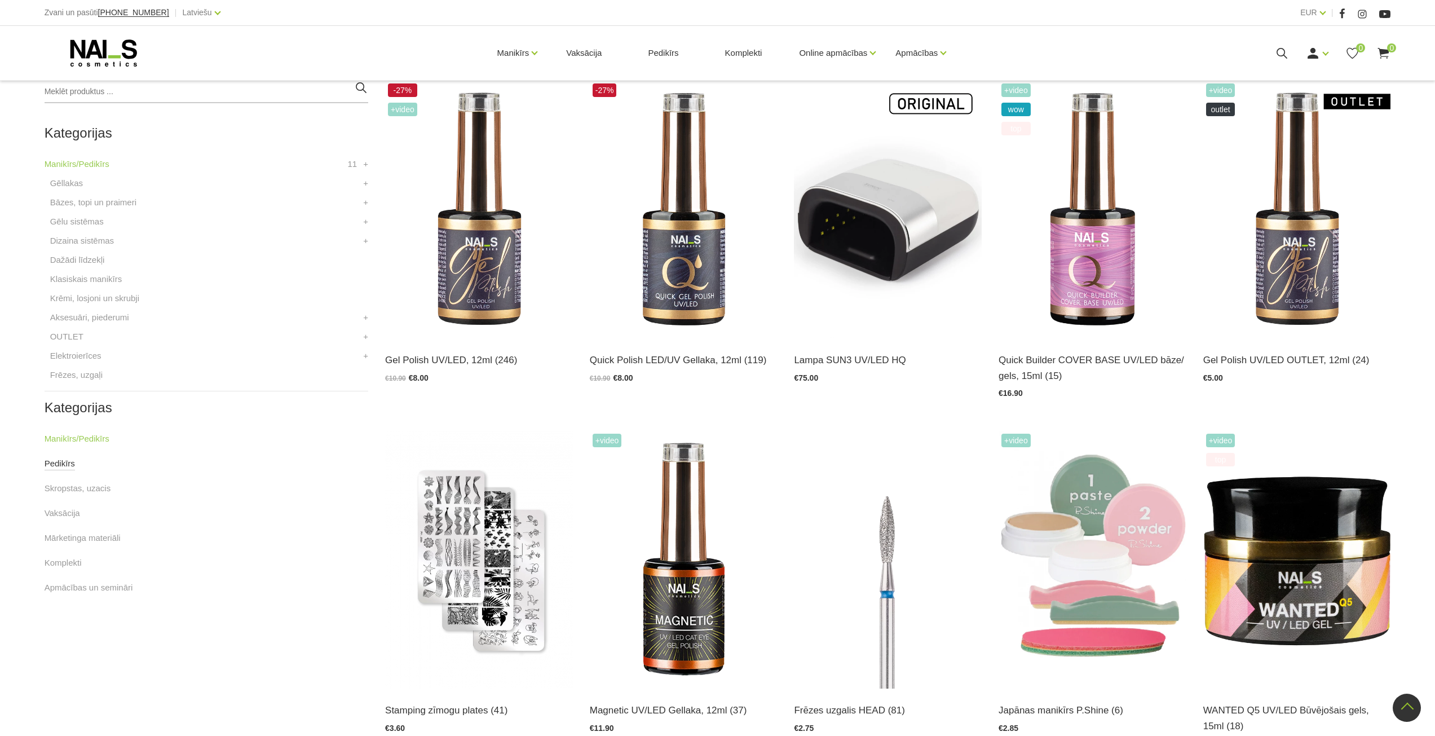
click at [64, 465] on link "Pedikīrs" at bounding box center [60, 464] width 30 height 14
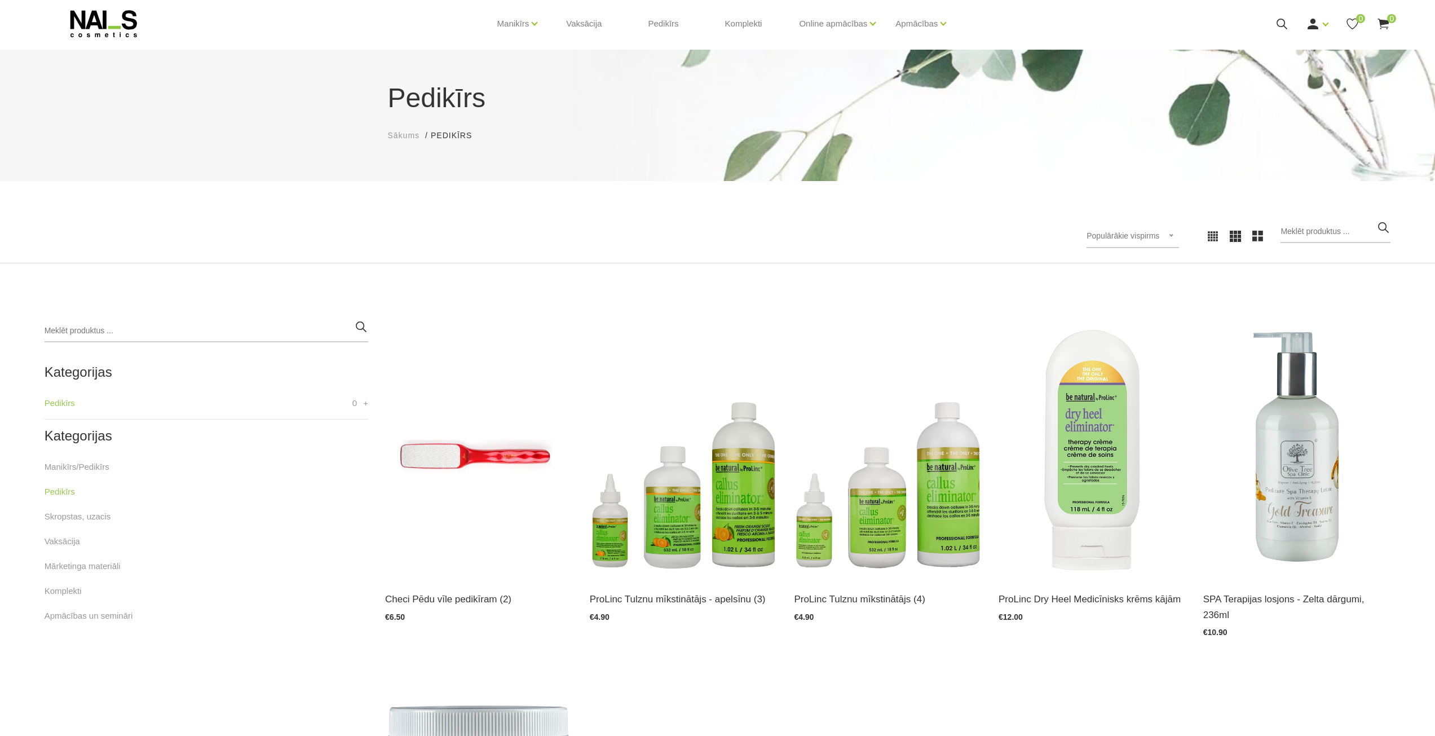
scroll to position [56, 0]
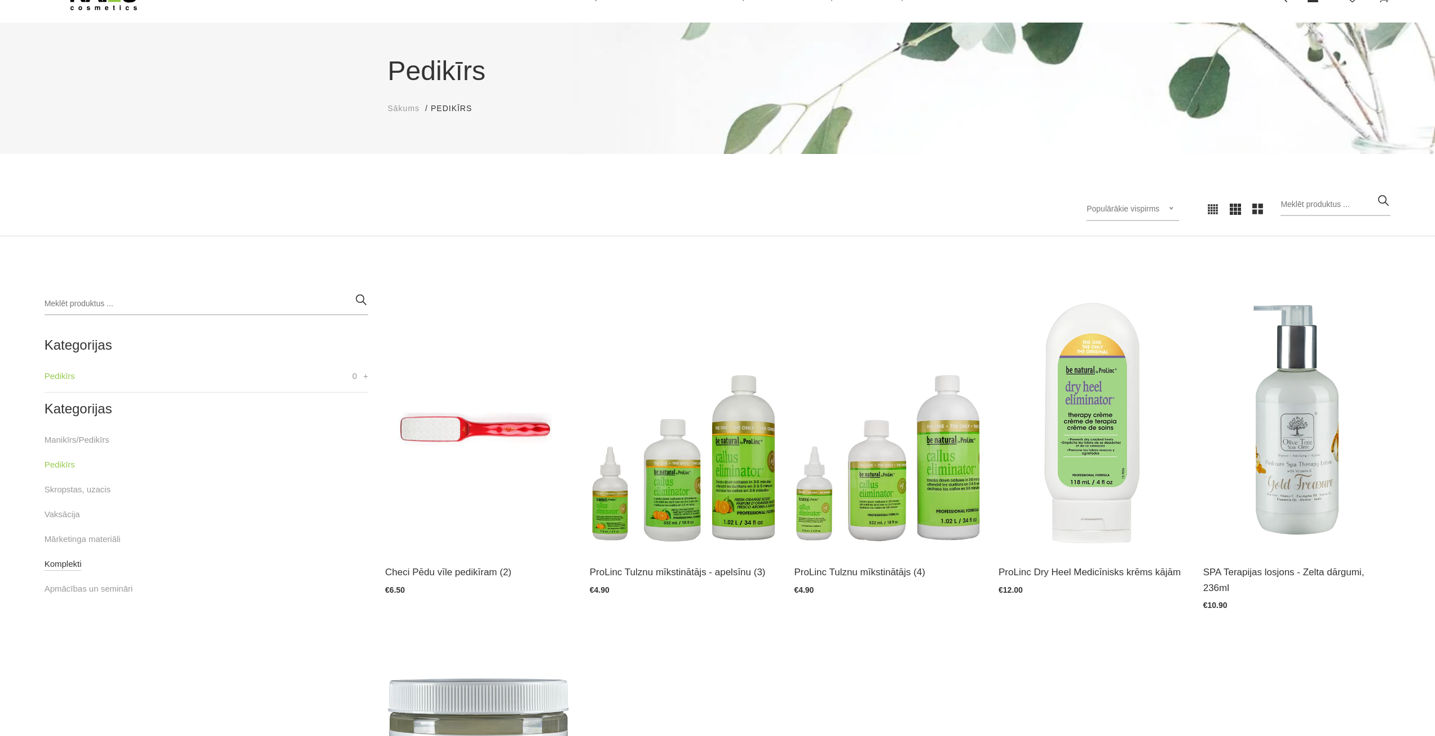
click at [77, 567] on link "Komplekti" at bounding box center [63, 564] width 37 height 14
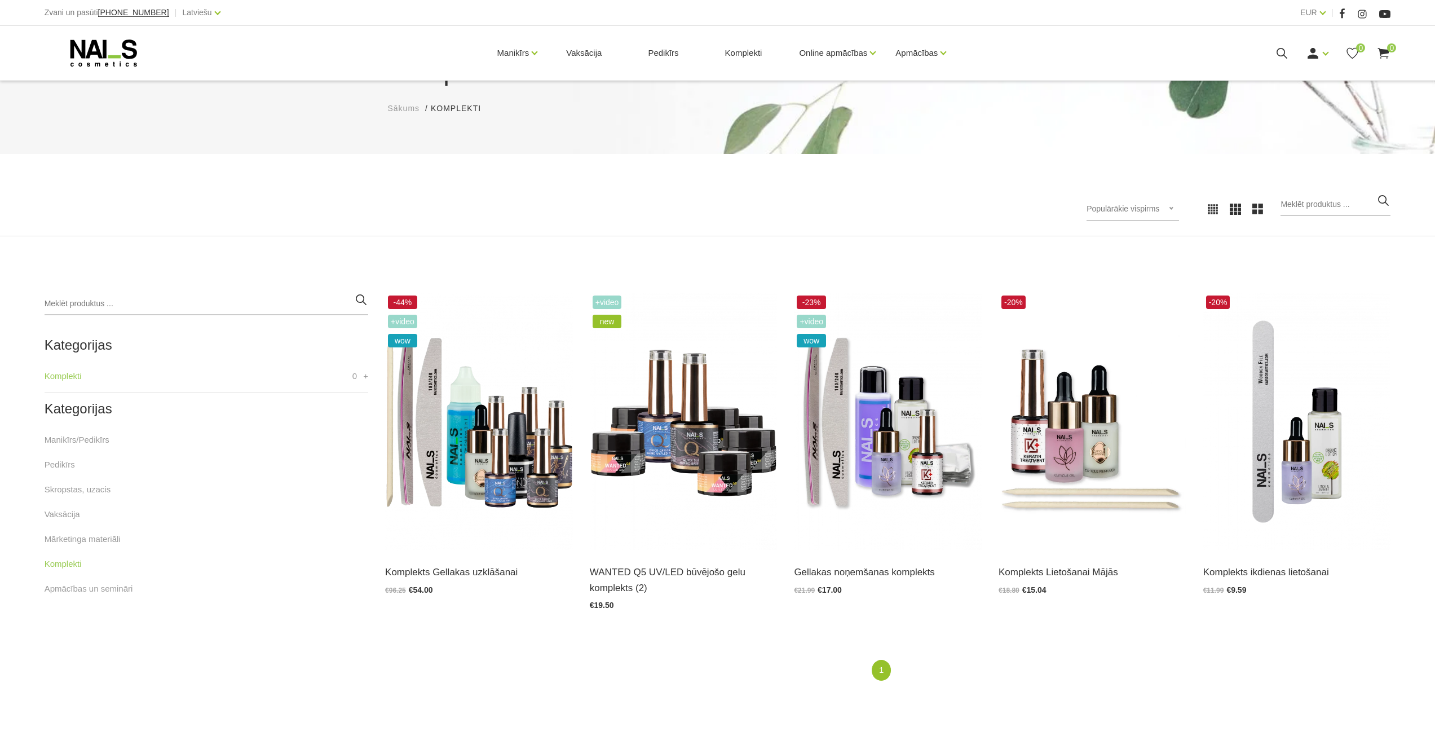
scroll to position [113, 0]
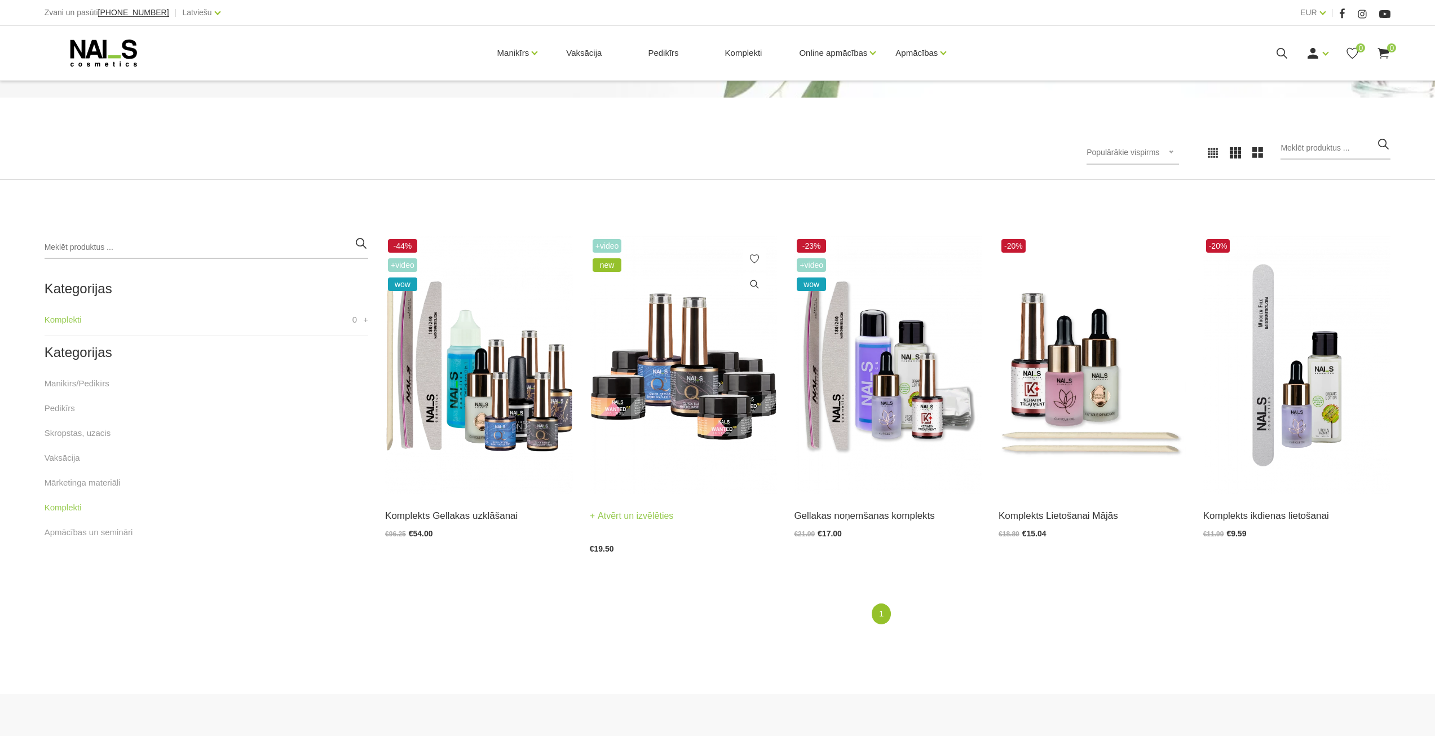
click at [705, 509] on h3 "WANTED Q5 UV/LED būvējošo gelu komplekts (2)" at bounding box center [684, 523] width 188 height 30
click at [665, 516] on link "Atvērt un izvēlēties" at bounding box center [632, 516] width 84 height 16
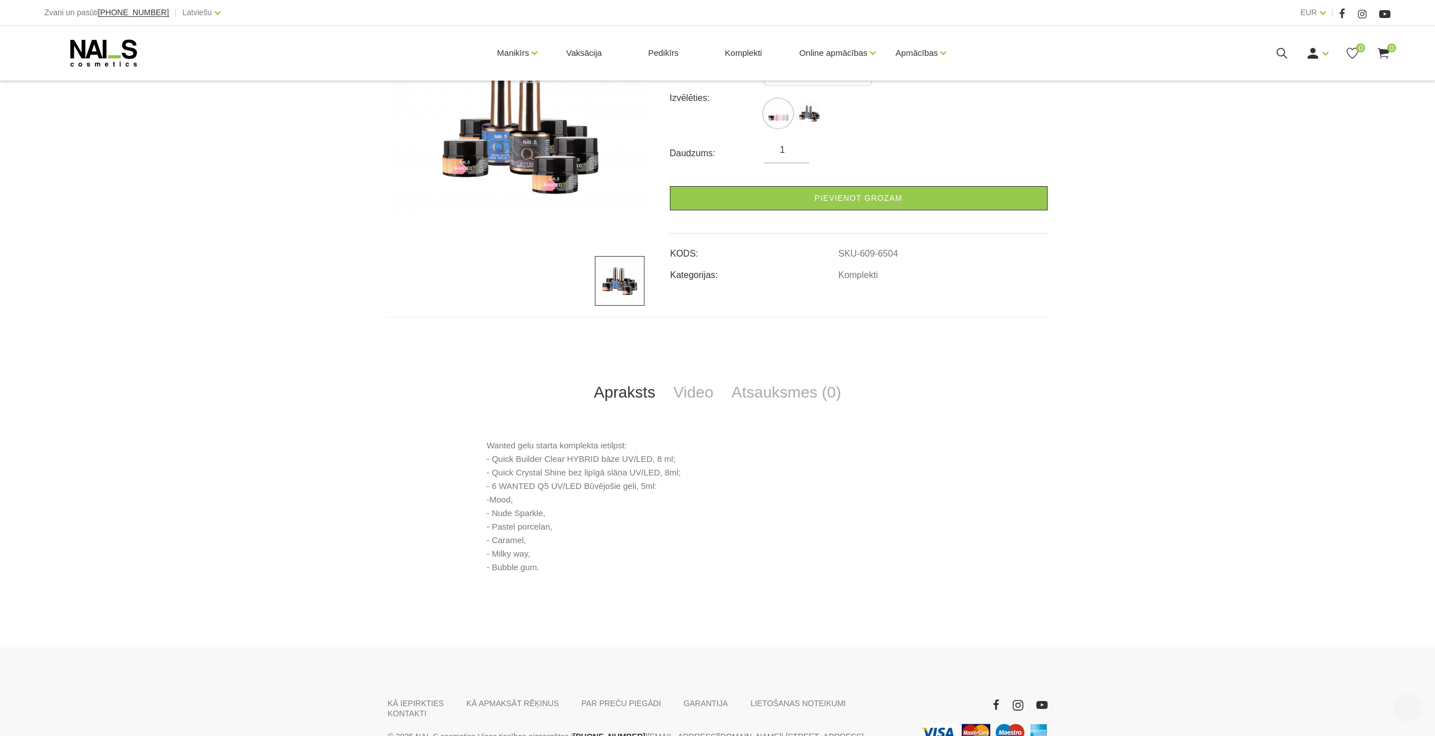
scroll to position [226, 0]
